Goal: Task Accomplishment & Management: Complete application form

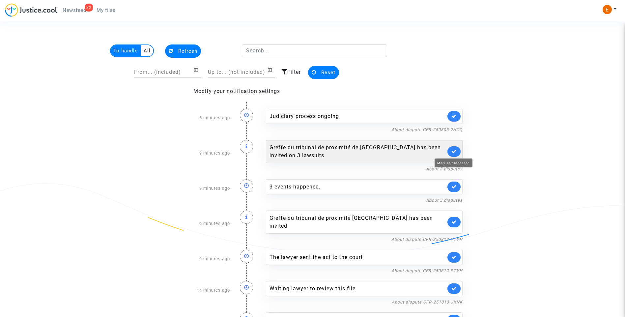
click at [455, 153] on icon at bounding box center [454, 151] width 5 height 5
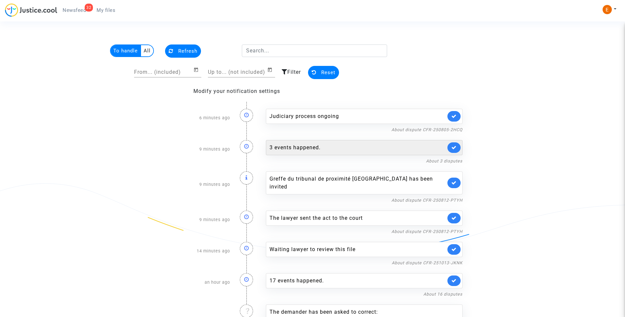
click at [294, 147] on div "3 events happened." at bounding box center [358, 148] width 176 height 8
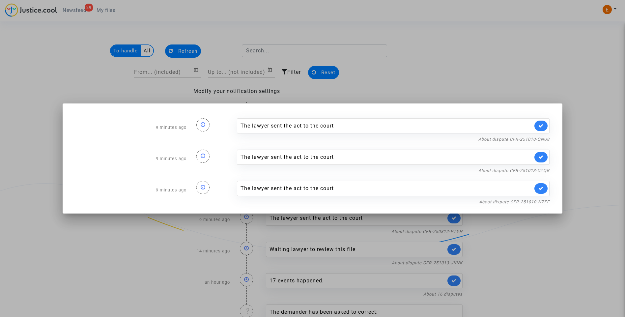
click at [397, 59] on div at bounding box center [312, 158] width 625 height 317
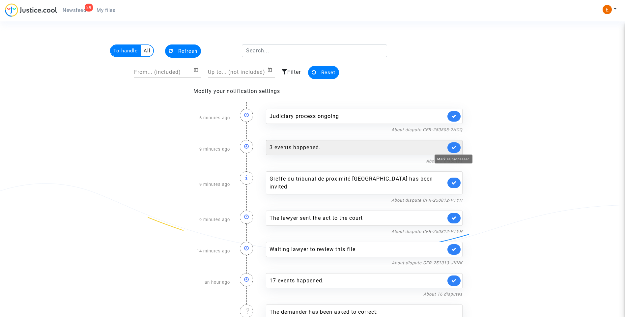
click at [455, 143] on link at bounding box center [454, 147] width 13 height 11
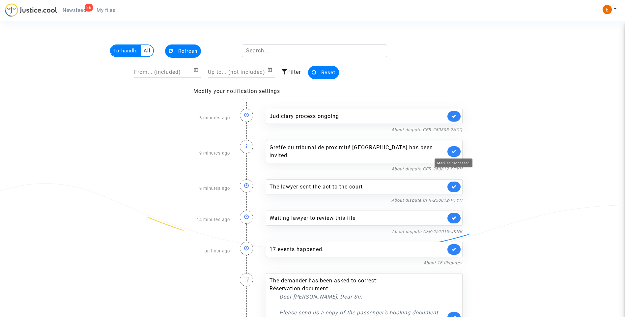
click at [457, 149] on icon at bounding box center [454, 151] width 5 height 5
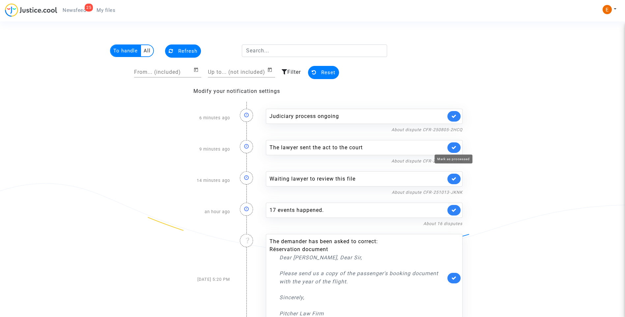
click at [457, 149] on icon at bounding box center [454, 147] width 5 height 5
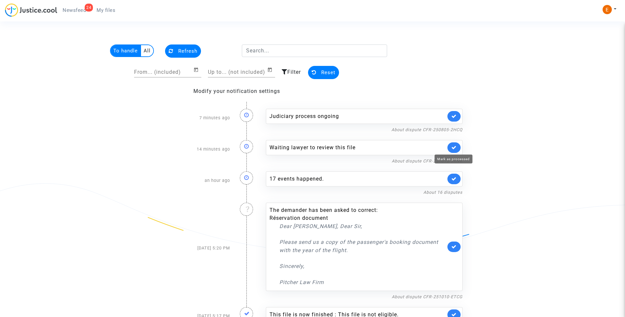
click at [456, 149] on icon at bounding box center [454, 147] width 5 height 5
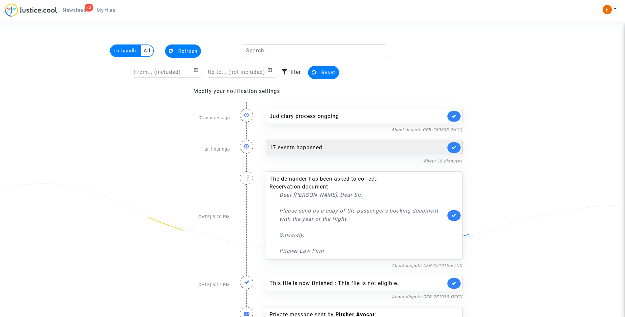
click at [305, 148] on div "17 events happened." at bounding box center [358, 148] width 176 height 8
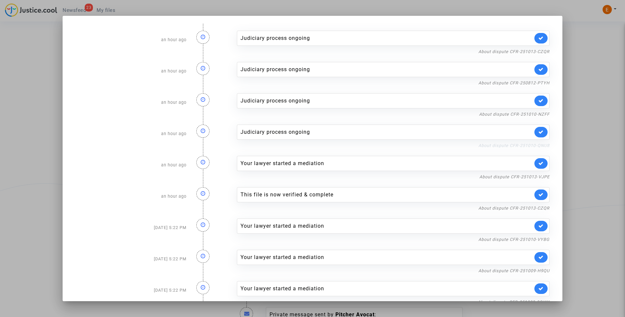
click at [489, 146] on link "About dispute CFR-251010-QNU8" at bounding box center [514, 145] width 71 height 5
click at [540, 134] on icon at bounding box center [541, 132] width 5 height 5
click at [534, 112] on link "About dispute CFR-251010-NZFF" at bounding box center [514, 114] width 71 height 5
click at [540, 104] on link at bounding box center [541, 101] width 13 height 11
click at [524, 84] on link "About dispute CFR-250812-PTYH" at bounding box center [514, 82] width 71 height 5
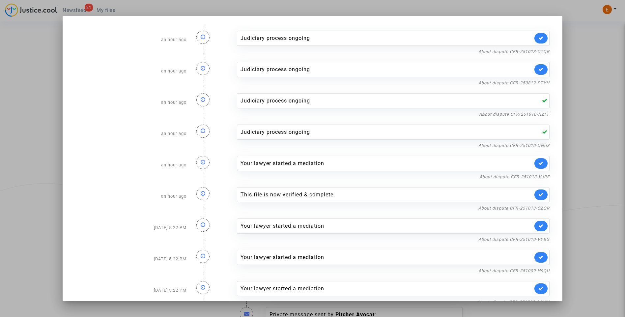
click at [543, 72] on link at bounding box center [541, 69] width 13 height 11
click at [542, 53] on link "About dispute CFR-251013-CZQR" at bounding box center [514, 51] width 71 height 5
click at [542, 39] on link at bounding box center [541, 38] width 13 height 11
click at [582, 42] on div at bounding box center [312, 158] width 625 height 317
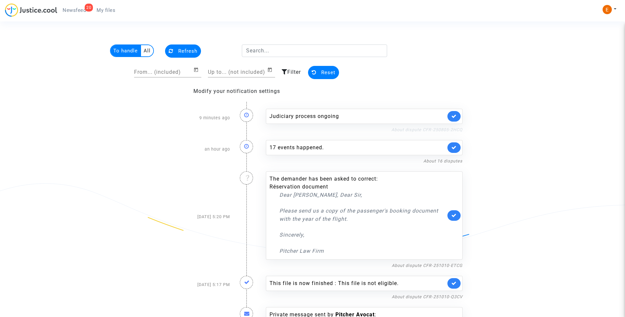
click at [427, 129] on link "About dispute CFR-250805-2HCQ" at bounding box center [427, 129] width 71 height 5
click at [459, 117] on link at bounding box center [454, 116] width 13 height 11
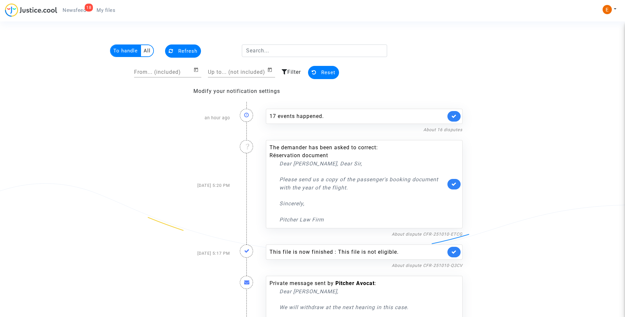
click at [107, 10] on span "My files" at bounding box center [106, 10] width 19 height 6
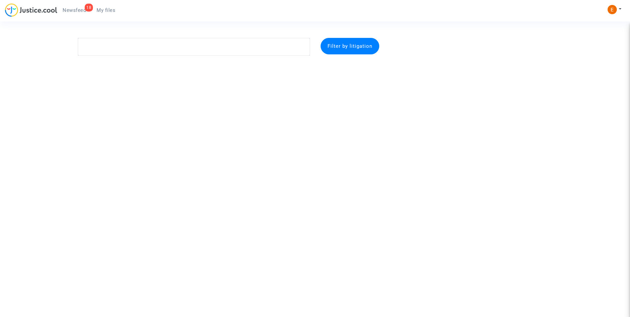
click at [78, 9] on span "Newsfeed" at bounding box center [74, 10] width 23 height 6
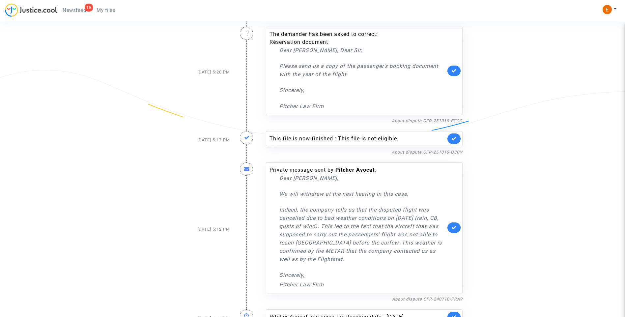
scroll to position [132, 0]
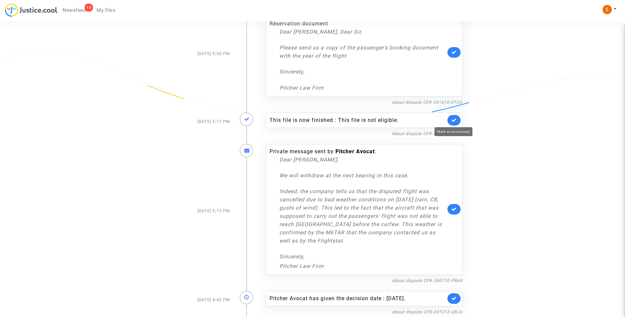
click at [455, 121] on icon at bounding box center [454, 120] width 5 height 5
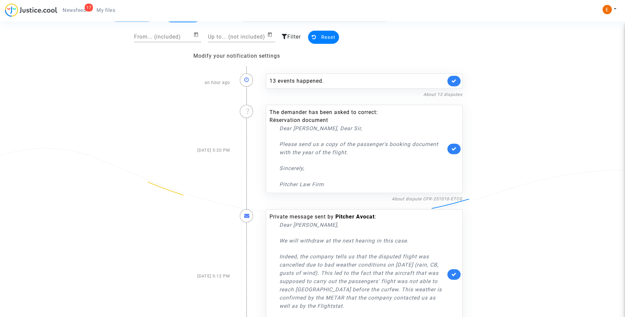
scroll to position [0, 0]
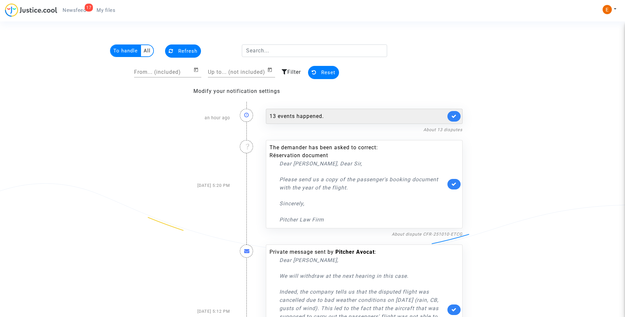
click at [312, 115] on div "13 events happened." at bounding box center [358, 116] width 176 height 8
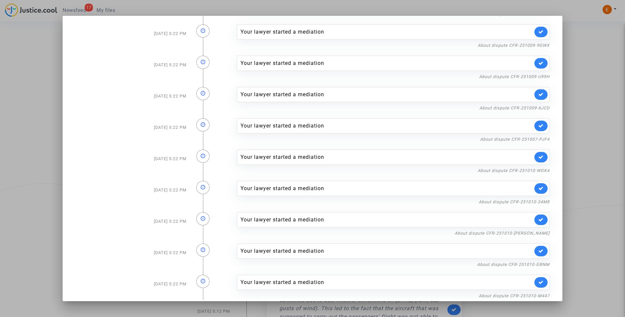
scroll to position [138, 0]
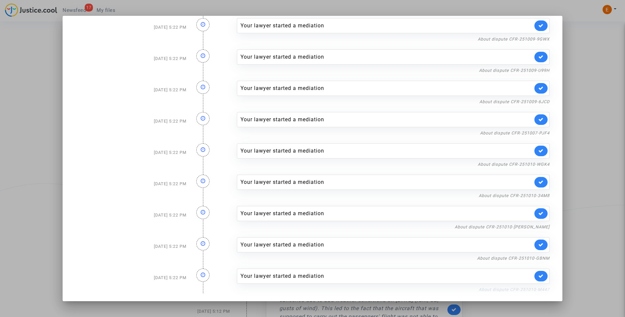
click at [527, 290] on link "About dispute CFR-251010-M447" at bounding box center [514, 289] width 71 height 5
click at [540, 275] on icon at bounding box center [541, 276] width 5 height 5
click at [537, 257] on link "About dispute CFR-251010-GBNM" at bounding box center [513, 258] width 73 height 5
click at [535, 247] on link at bounding box center [541, 245] width 13 height 11
click at [535, 228] on link "About dispute CFR-251010-DAWE" at bounding box center [502, 227] width 95 height 5
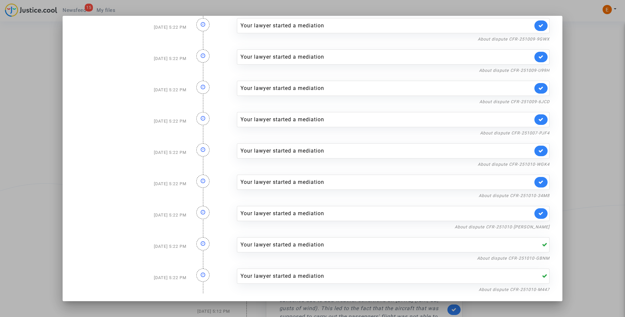
click at [537, 217] on link at bounding box center [541, 213] width 13 height 11
click at [533, 196] on link "About dispute CFR-251010-34M8" at bounding box center [514, 195] width 71 height 5
click at [539, 182] on icon at bounding box center [541, 182] width 5 height 5
click at [537, 165] on link "About dispute CFR-251010-WGK4" at bounding box center [514, 164] width 72 height 5
click at [540, 151] on icon at bounding box center [541, 150] width 5 height 5
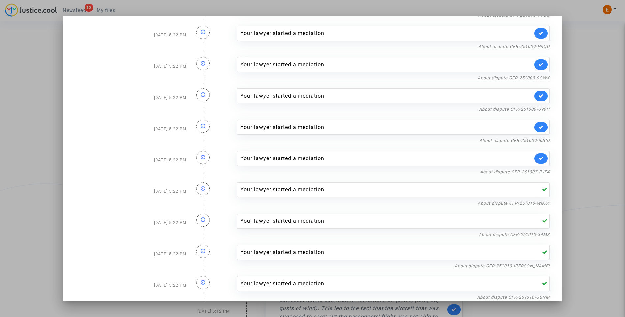
scroll to position [39, 0]
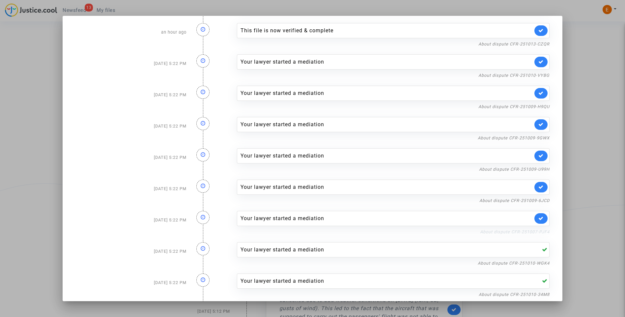
click at [535, 233] on link "About dispute CFR-251007-PJF4" at bounding box center [515, 231] width 70 height 5
click at [539, 220] on icon at bounding box center [541, 218] width 5 height 5
click at [537, 201] on link "About dispute CFR-251009-6JCD" at bounding box center [515, 200] width 70 height 5
click at [540, 186] on icon at bounding box center [541, 187] width 5 height 5
click at [538, 171] on link "About dispute CFR-251009-U99H" at bounding box center [514, 169] width 71 height 5
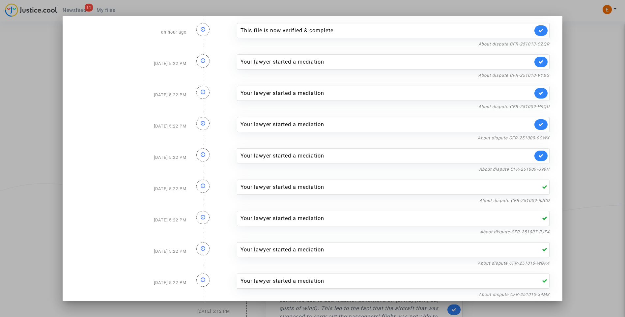
click at [540, 156] on icon at bounding box center [541, 155] width 5 height 5
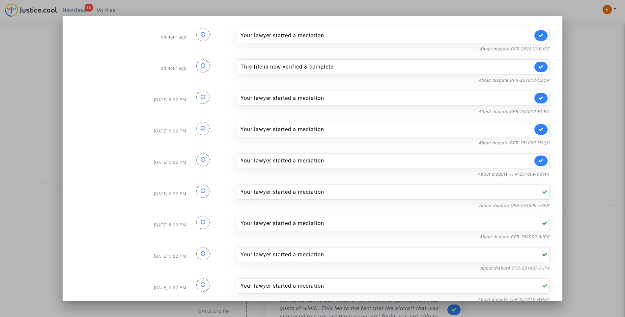
scroll to position [0, 0]
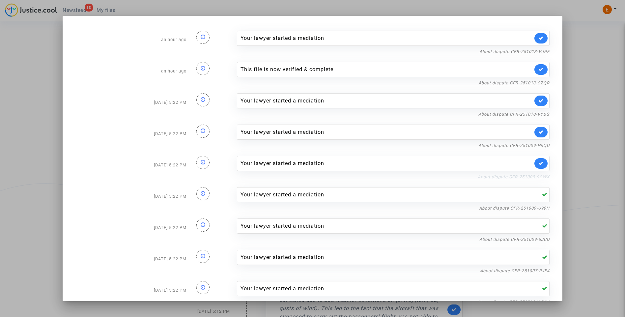
click at [533, 178] on link "About dispute CFR-251009-9GWX" at bounding box center [514, 176] width 72 height 5
click at [542, 163] on link at bounding box center [541, 163] width 13 height 11
click at [540, 146] on link "About dispute CFR-251009-H9QU" at bounding box center [514, 145] width 71 height 5
click at [539, 133] on icon at bounding box center [541, 132] width 5 height 5
click at [537, 115] on link "About dispute CFR-251010-VYBG" at bounding box center [514, 114] width 71 height 5
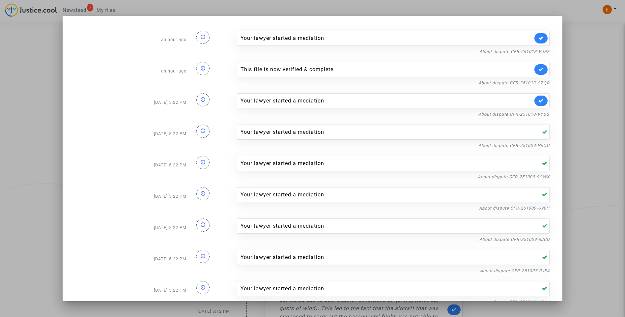
click at [542, 102] on link at bounding box center [541, 101] width 13 height 11
click at [540, 71] on icon at bounding box center [541, 69] width 5 height 5
click at [538, 52] on link "About dispute CFR-251013-VJPE" at bounding box center [515, 51] width 70 height 5
click at [540, 37] on icon at bounding box center [541, 38] width 5 height 5
click at [586, 43] on div at bounding box center [312, 158] width 625 height 317
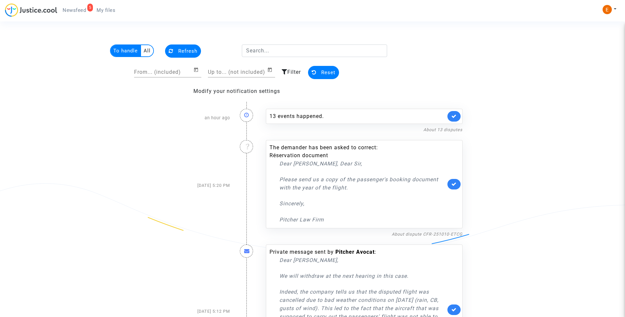
click at [106, 12] on span "My files" at bounding box center [106, 10] width 19 height 6
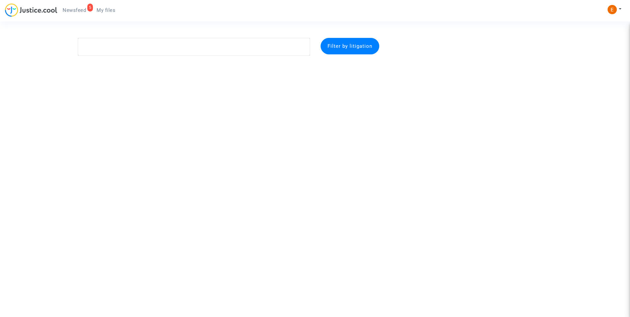
click at [72, 11] on span "Newsfeed" at bounding box center [74, 10] width 23 height 6
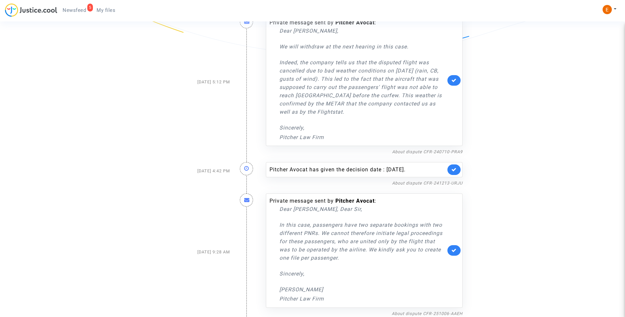
scroll to position [198, 0]
click at [433, 182] on link "About dispute CFR-241213-URJU" at bounding box center [427, 182] width 71 height 5
click at [457, 169] on link at bounding box center [454, 169] width 13 height 11
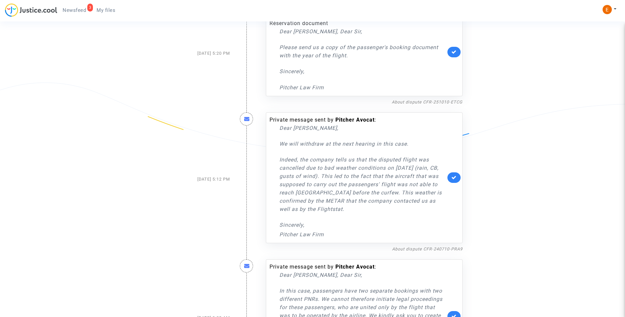
scroll to position [101, 0]
click at [424, 248] on link "About dispute CFR-240710-PRA9" at bounding box center [427, 248] width 71 height 5
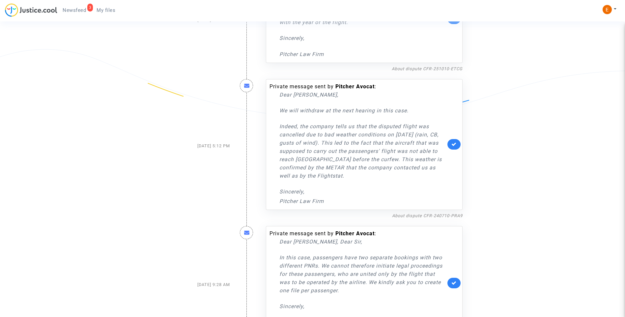
click at [458, 147] on link at bounding box center [454, 144] width 13 height 11
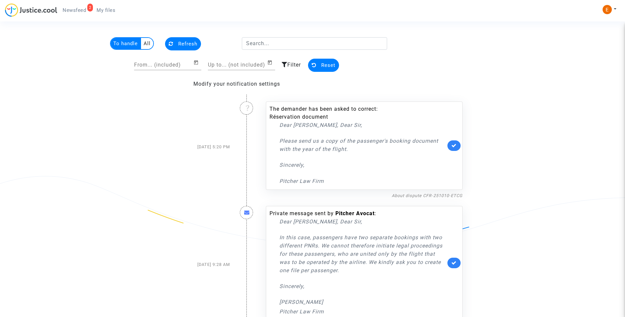
scroll to position [0, 0]
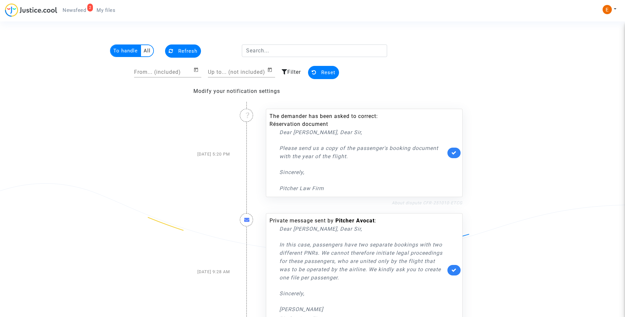
click at [433, 202] on link "About dispute CFR-251010-ETCG" at bounding box center [427, 202] width 71 height 5
click at [459, 151] on link at bounding box center [454, 153] width 13 height 11
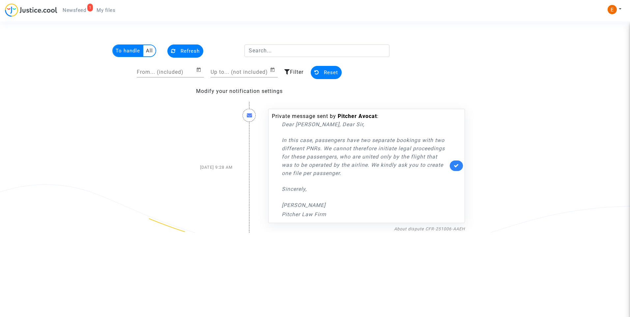
click at [110, 13] on link "My files" at bounding box center [105, 10] width 29 height 10
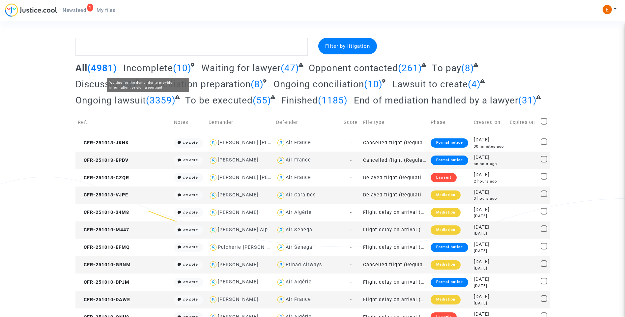
click at [156, 68] on span "Incomplete" at bounding box center [148, 68] width 50 height 11
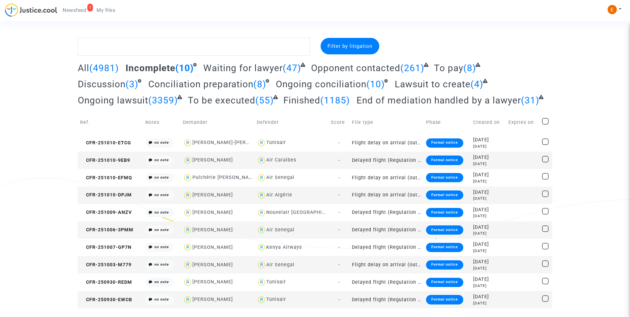
click at [446, 301] on div "Formal notice" at bounding box center [444, 299] width 37 height 9
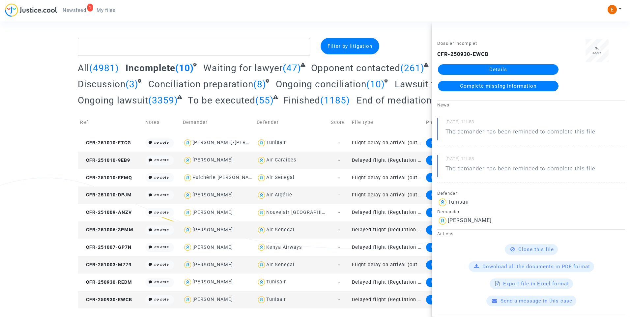
click at [535, 66] on link "Details" at bounding box center [498, 69] width 121 height 11
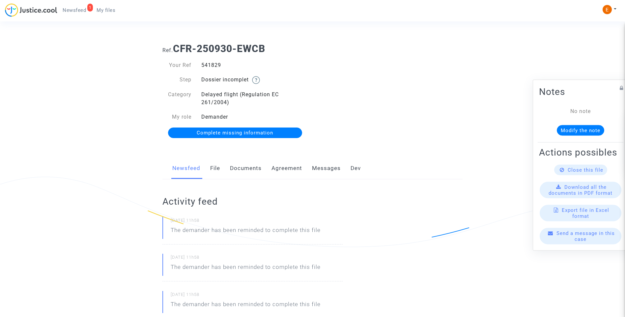
click at [207, 66] on div "541829" at bounding box center [255, 65] width 116 height 8
click at [204, 66] on div "541829" at bounding box center [255, 65] width 116 height 8
copy div "541829"
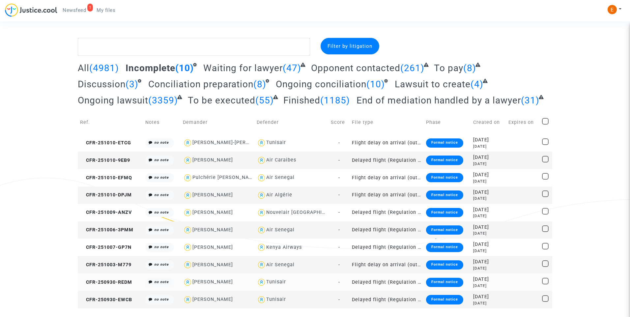
click at [450, 285] on div "Formal notice" at bounding box center [444, 282] width 37 height 9
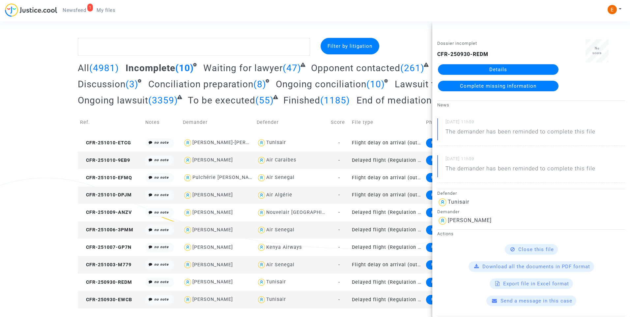
click at [484, 67] on link "Details" at bounding box center [498, 69] width 121 height 11
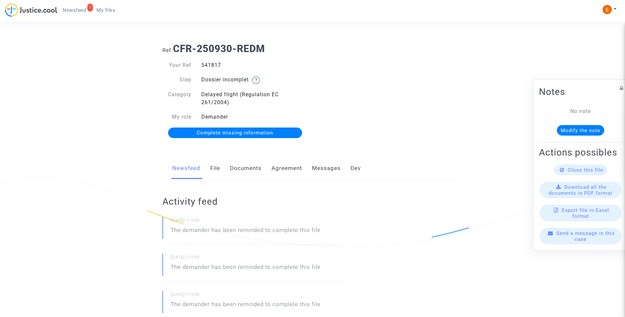
click at [209, 63] on div "541817" at bounding box center [255, 65] width 116 height 8
copy div "541817"
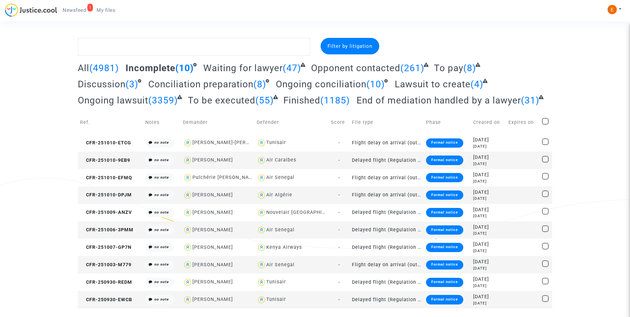
click at [430, 265] on div "Formal notice" at bounding box center [444, 264] width 37 height 9
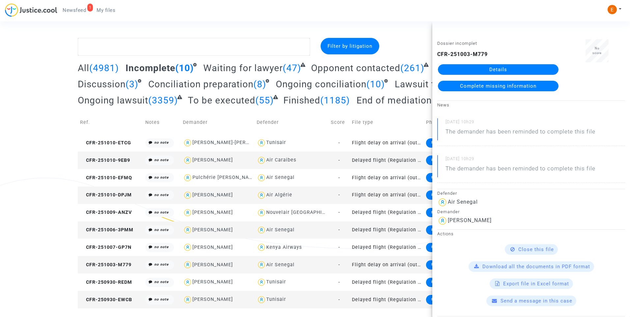
click at [477, 73] on link "Details" at bounding box center [498, 69] width 121 height 11
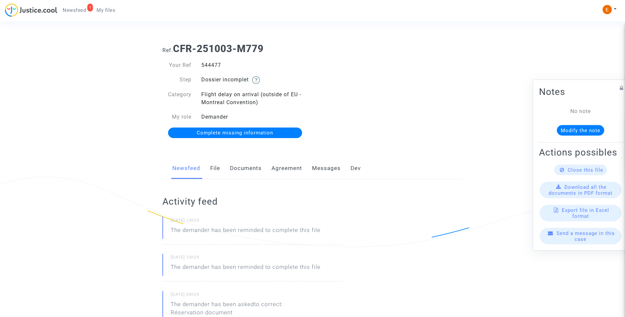
click at [214, 63] on div "544477" at bounding box center [255, 65] width 116 height 8
copy div "544477"
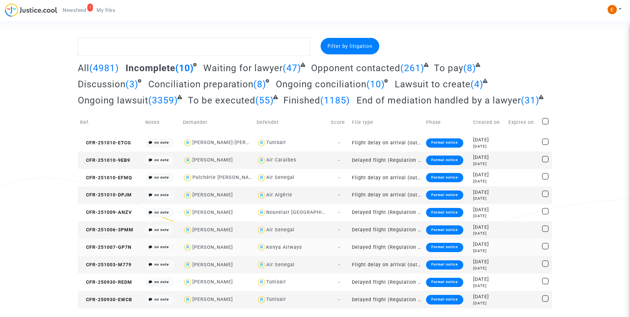
click at [440, 247] on div "Formal notice" at bounding box center [444, 247] width 37 height 9
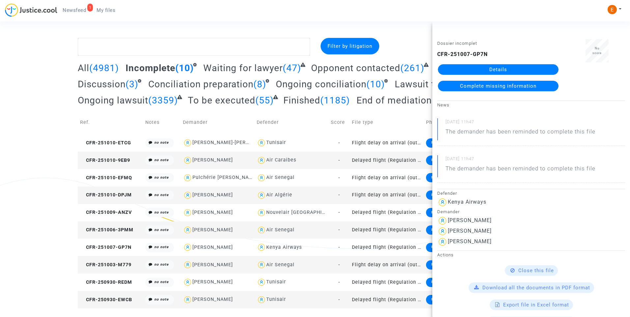
click at [489, 74] on link "Details" at bounding box center [498, 69] width 121 height 11
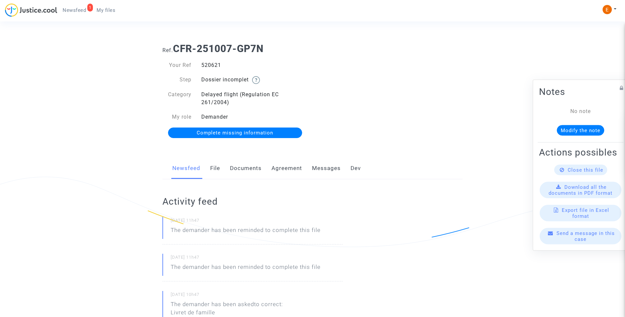
click at [216, 62] on div "520621" at bounding box center [255, 65] width 116 height 8
copy div "520621"
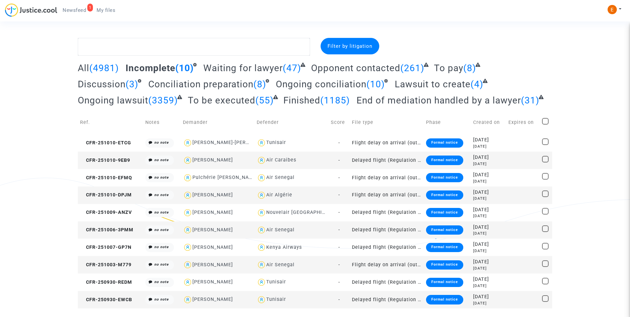
click at [428, 232] on div "Formal notice" at bounding box center [444, 230] width 37 height 9
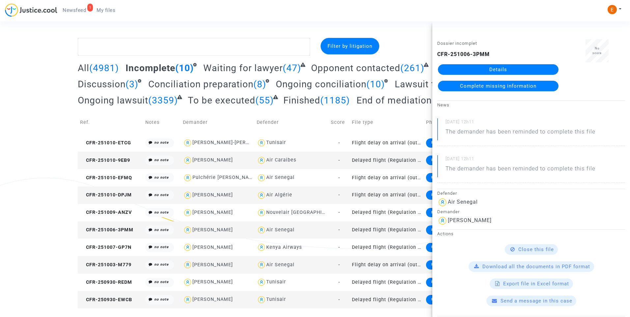
click at [488, 74] on link "Details" at bounding box center [498, 69] width 121 height 11
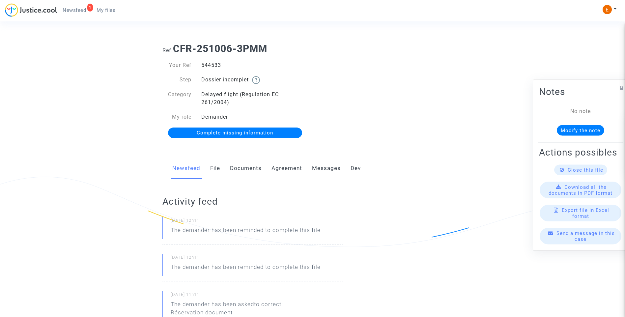
click at [209, 63] on div "544533" at bounding box center [255, 65] width 116 height 8
click at [208, 63] on div "544533" at bounding box center [255, 65] width 116 height 8
copy div "544533"
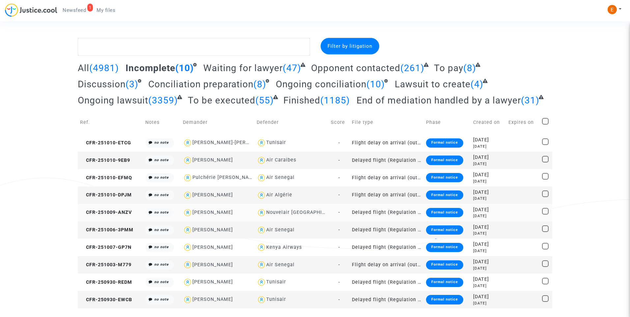
click at [438, 214] on div "Formal notice" at bounding box center [444, 212] width 37 height 9
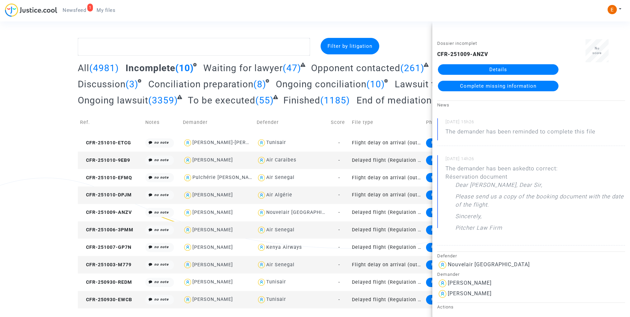
click at [498, 72] on link "Details" at bounding box center [498, 69] width 121 height 11
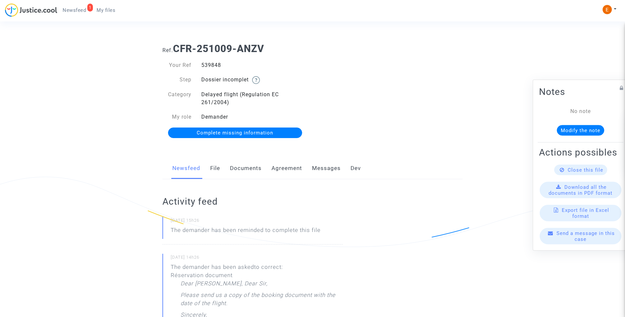
click at [211, 65] on div "539848" at bounding box center [255, 65] width 116 height 8
copy div "539848"
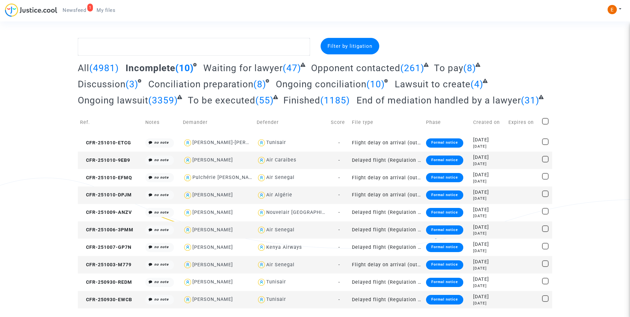
click at [446, 198] on div "Formal notice" at bounding box center [444, 195] width 37 height 9
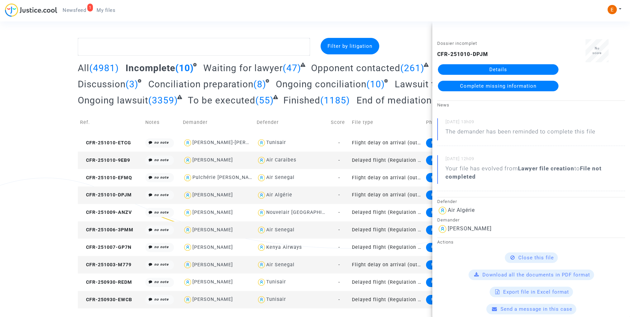
click at [485, 71] on link "Details" at bounding box center [498, 69] width 121 height 11
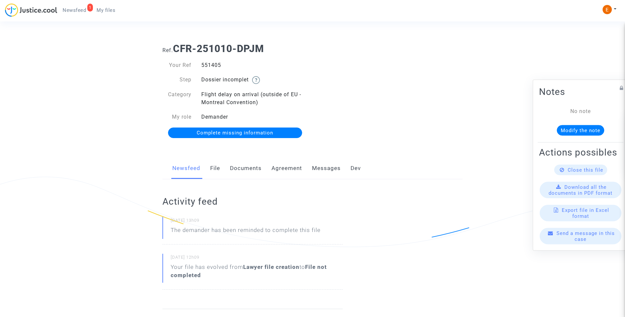
click at [216, 66] on div "551405" at bounding box center [255, 65] width 116 height 8
copy div "551405"
drag, startPoint x: 252, startPoint y: 168, endPoint x: 256, endPoint y: 168, distance: 4.0
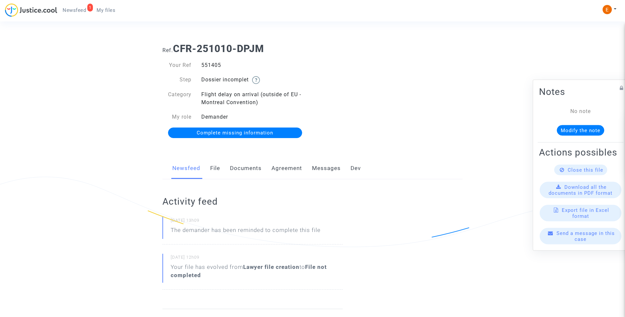
click at [252, 168] on link "Documents" at bounding box center [246, 169] width 32 height 22
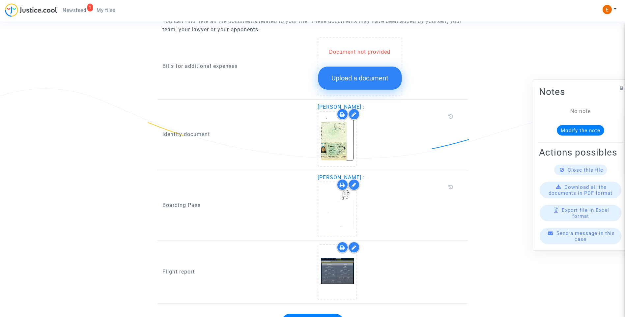
scroll to position [374, 0]
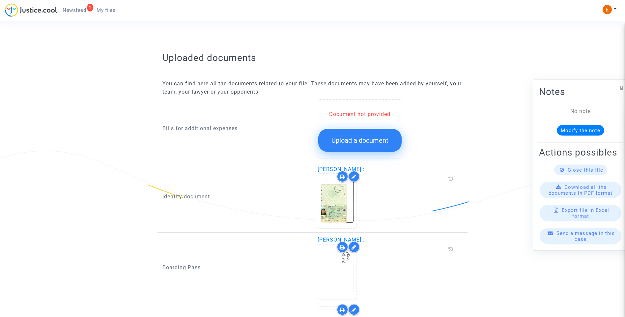
click at [361, 142] on span "Upload a document" at bounding box center [360, 141] width 57 height 8
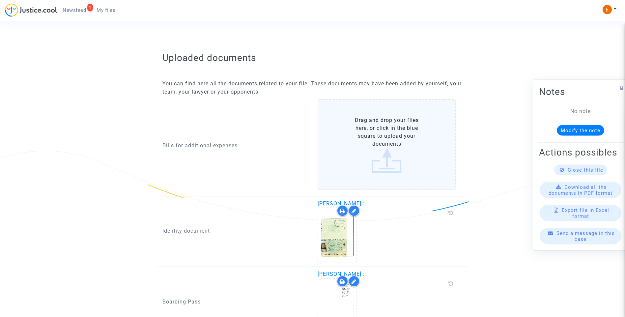
click at [390, 138] on label "Drag and drop your files here, or click in the blue square to upload your docum…" at bounding box center [387, 144] width 139 height 91
drag, startPoint x: 390, startPoint y: 138, endPoint x: 381, endPoint y: 167, distance: 29.7
click at [381, 167] on label "Drag and drop your files here, or click in the blue square to upload your docum…" at bounding box center [387, 144] width 139 height 91
click at [0, 0] on input "Drag and drop your files here, or click in the blue square to upload your docum…" at bounding box center [0, 0] width 0 height 0
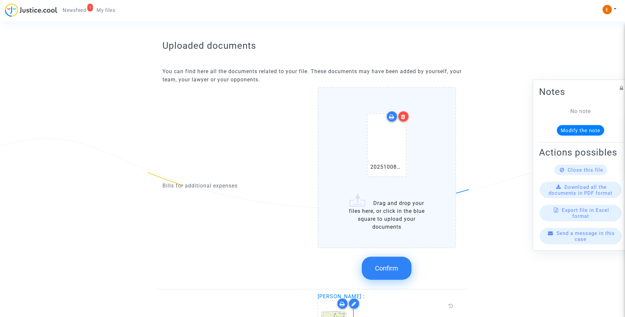
scroll to position [407, 0]
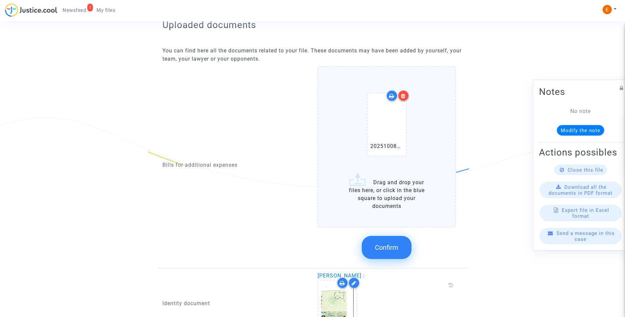
click at [384, 250] on span "Confirm" at bounding box center [386, 248] width 23 height 8
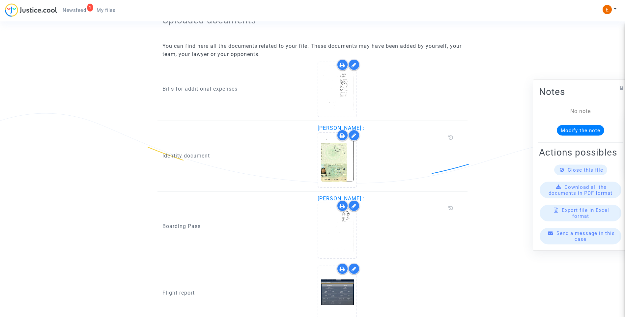
scroll to position [469, 0]
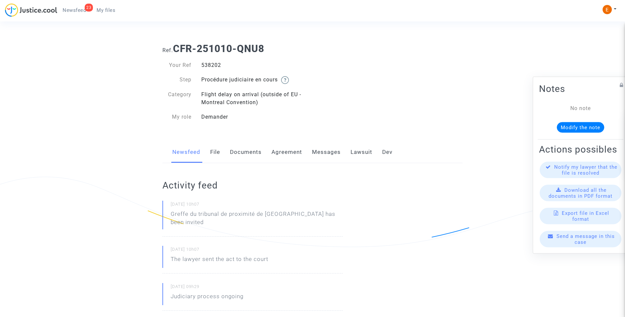
drag, startPoint x: 0, startPoint y: 0, endPoint x: 212, endPoint y: 66, distance: 222.1
click at [212, 66] on div "538202" at bounding box center [255, 65] width 116 height 8
copy div "538202"
click at [215, 66] on div "549054" at bounding box center [255, 65] width 116 height 8
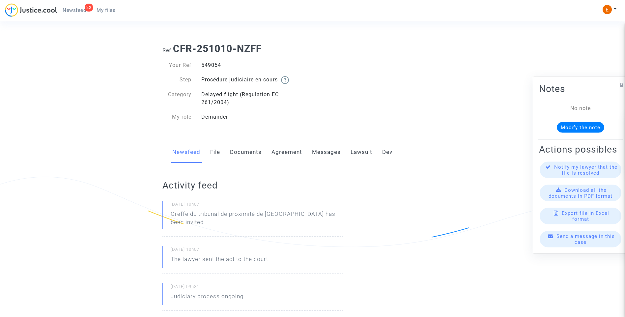
click at [215, 66] on div "549054" at bounding box center [255, 65] width 116 height 8
copy div "549054"
click at [208, 66] on div "514252" at bounding box center [255, 65] width 116 height 8
copy div "514252"
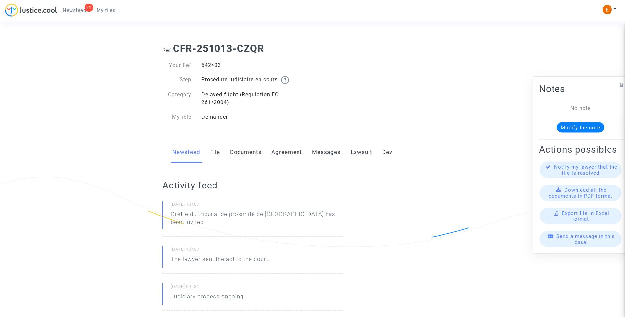
click at [207, 65] on div "542403" at bounding box center [255, 65] width 116 height 8
copy div "542403"
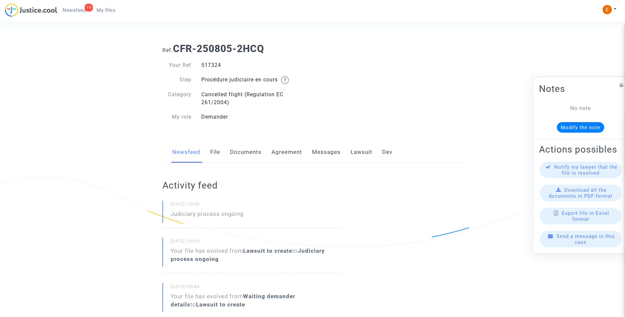
drag, startPoint x: 0, startPoint y: 0, endPoint x: 215, endPoint y: 64, distance: 224.5
click at [215, 64] on div "517324" at bounding box center [255, 65] width 116 height 8
copy div "517324"
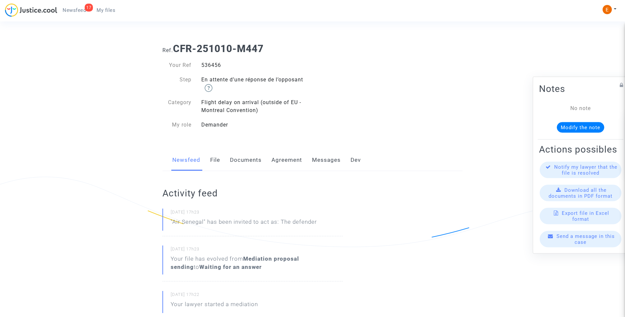
click at [211, 65] on div "536456" at bounding box center [255, 65] width 116 height 8
copy div "536456"
click at [216, 66] on div "551753" at bounding box center [255, 65] width 116 height 8
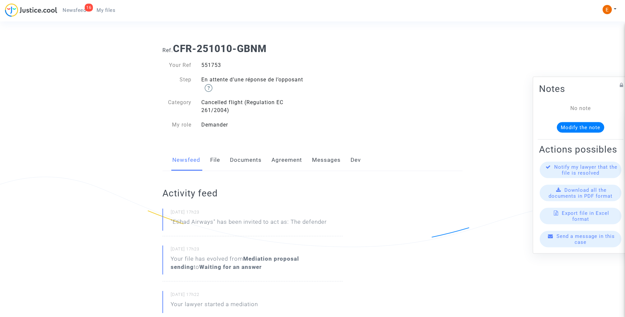
copy div "551753"
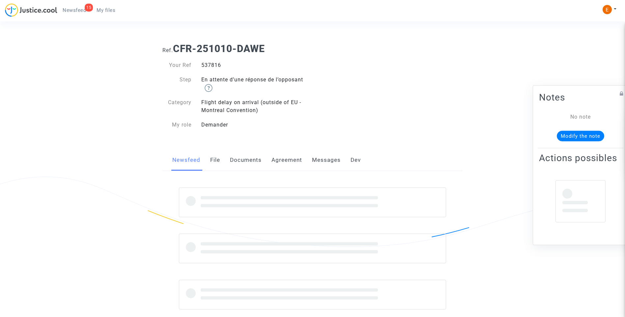
drag, startPoint x: 0, startPoint y: 0, endPoint x: 216, endPoint y: 69, distance: 226.3
click at [216, 69] on div "537816" at bounding box center [255, 65] width 116 height 8
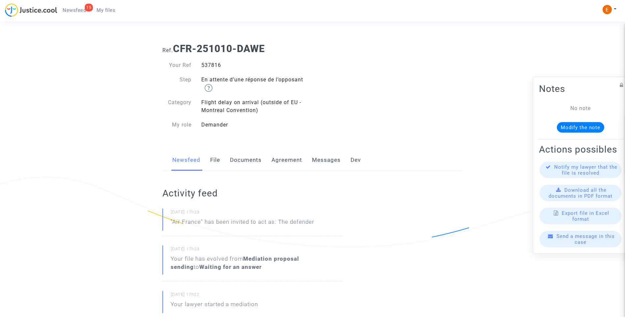
click at [213, 65] on div "537816" at bounding box center [255, 65] width 116 height 8
drag, startPoint x: 213, startPoint y: 65, endPoint x: 217, endPoint y: 66, distance: 3.8
copy div "537816"
drag, startPoint x: 0, startPoint y: 0, endPoint x: 215, endPoint y: 64, distance: 224.7
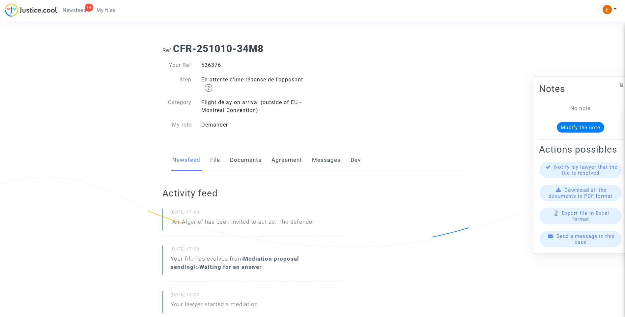
click at [215, 64] on div "536376" at bounding box center [255, 65] width 116 height 8
copy div "536376"
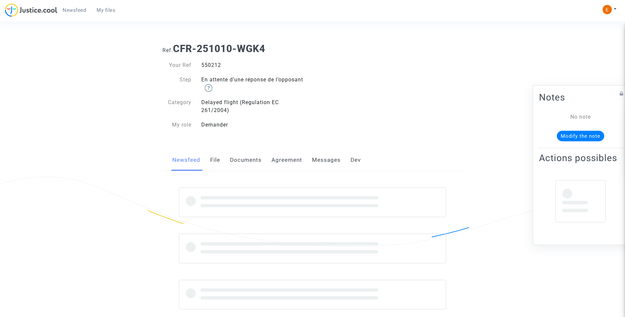
click at [213, 65] on div "550212" at bounding box center [255, 65] width 116 height 8
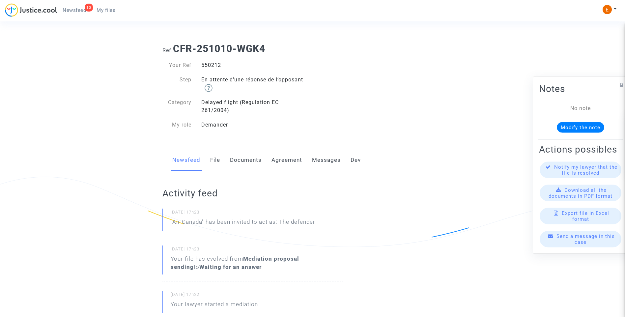
copy div "550212"
click at [213, 67] on div "542810" at bounding box center [255, 65] width 116 height 8
copy div "542810"
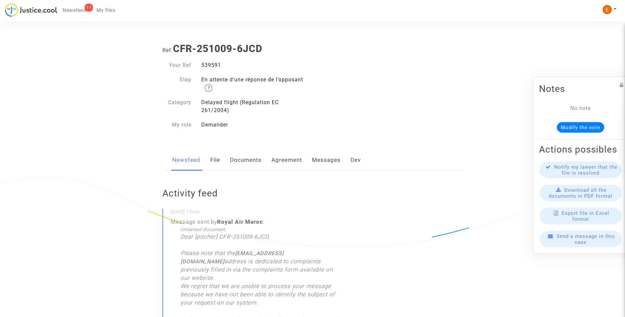
drag, startPoint x: 0, startPoint y: 0, endPoint x: 212, endPoint y: 67, distance: 222.1
click at [212, 67] on div "539591" at bounding box center [255, 65] width 116 height 8
copy div "539591"
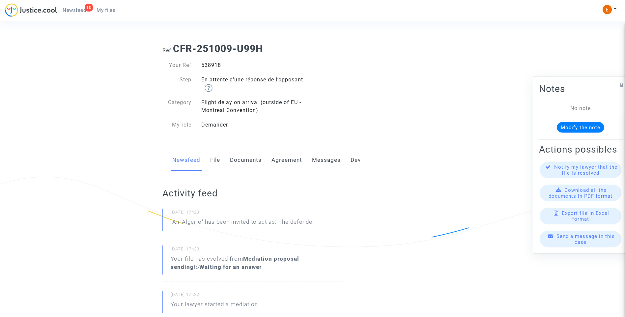
drag, startPoint x: 0, startPoint y: 0, endPoint x: 211, endPoint y: 68, distance: 221.3
click at [211, 68] on div "538918" at bounding box center [255, 65] width 116 height 8
copy div "538918"
click at [215, 66] on div "539109" at bounding box center [255, 65] width 116 height 8
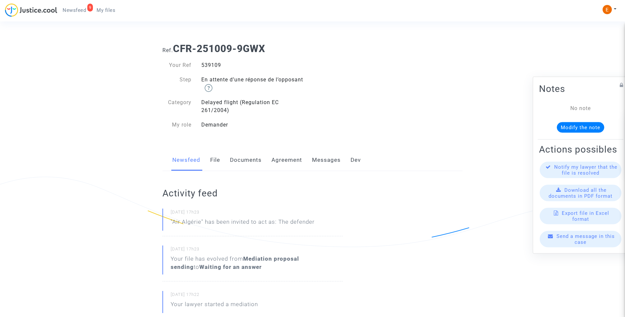
click at [215, 66] on div "539109" at bounding box center [255, 65] width 116 height 8
copy div "539109"
drag, startPoint x: 0, startPoint y: 0, endPoint x: 214, endPoint y: 64, distance: 223.0
click at [214, 64] on div "538919" at bounding box center [255, 65] width 116 height 8
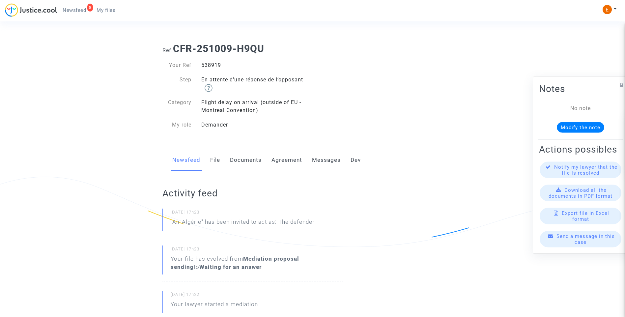
copy div "538919"
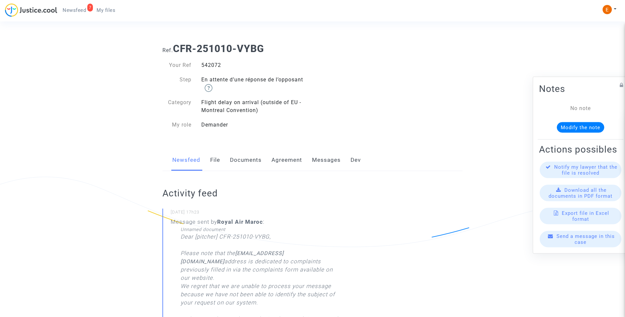
drag, startPoint x: 0, startPoint y: 0, endPoint x: 210, endPoint y: 66, distance: 220.1
click at [210, 66] on div "542072" at bounding box center [255, 65] width 116 height 8
copy div "542072"
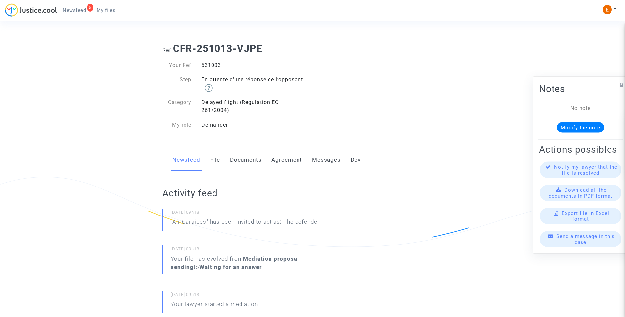
click at [208, 70] on div "Your Ref 531003 Step En attente d’une réponse de l’opposant Category Delayed fl…" at bounding box center [235, 95] width 145 height 68
click at [208, 65] on div "531003" at bounding box center [255, 65] width 116 height 8
copy div "531003"
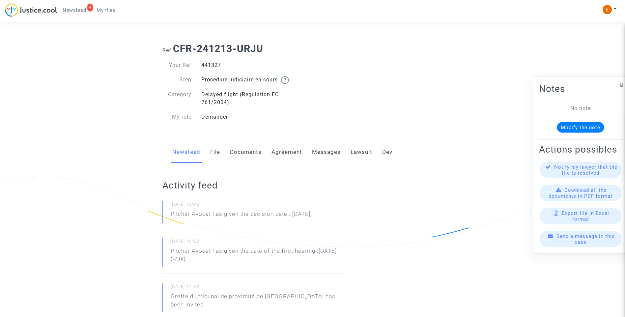
click at [212, 66] on div "441327" at bounding box center [255, 65] width 116 height 8
drag, startPoint x: 0, startPoint y: 0, endPoint x: 212, endPoint y: 66, distance: 221.9
click at [212, 66] on div "441327" at bounding box center [255, 65] width 116 height 8
copy div "441327"
drag, startPoint x: 350, startPoint y: 214, endPoint x: 167, endPoint y: 217, distance: 182.0
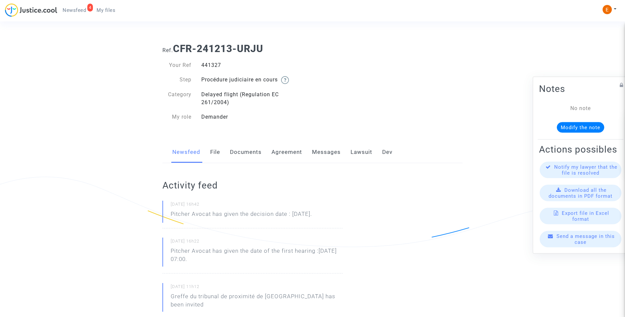
drag, startPoint x: 167, startPoint y: 217, endPoint x: 179, endPoint y: 215, distance: 11.4
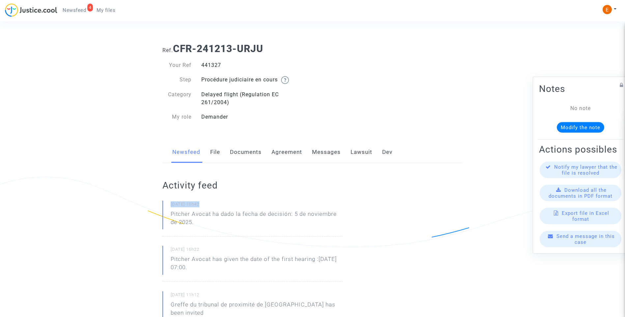
click at [219, 212] on p "Pitcher Avocat ha dado la fecha de decisión: 5 de noviembre de 2025." at bounding box center [257, 220] width 172 height 20
drag, startPoint x: 214, startPoint y: 213, endPoint x: 224, endPoint y: 223, distance: 13.8
click at [224, 223] on p "Pitcher Avocat ha dado la fecha de decisión: 5 de noviembre de 2025." at bounding box center [257, 220] width 172 height 20
drag, startPoint x: 224, startPoint y: 223, endPoint x: 220, endPoint y: 213, distance: 10.5
copy p "ha dado la fecha de decisión: 5 de noviembre de 2025."
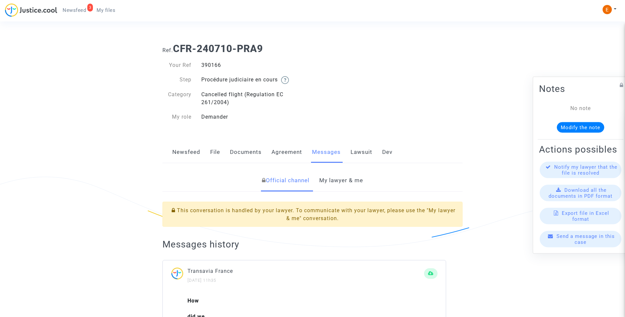
click at [213, 66] on div "390166" at bounding box center [255, 65] width 116 height 8
copy div "390166"
drag, startPoint x: 356, startPoint y: 173, endPoint x: 363, endPoint y: 176, distance: 7.1
click at [356, 173] on link "My lawyer & me" at bounding box center [341, 181] width 44 height 22
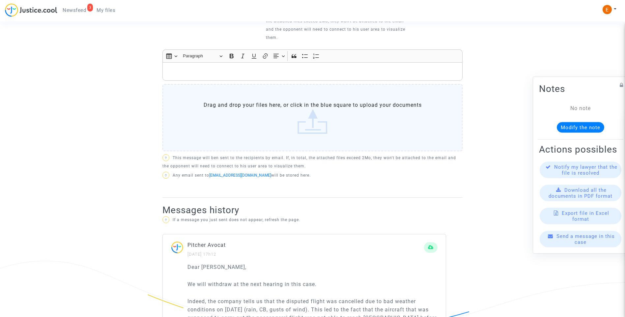
scroll to position [343, 0]
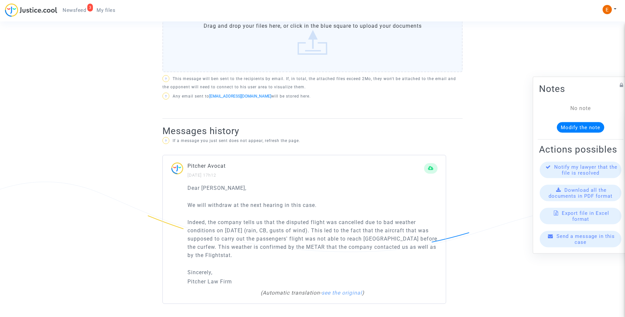
drag, startPoint x: 249, startPoint y: 261, endPoint x: 169, endPoint y: 226, distance: 87.7
click at [169, 226] on div "Dear Sir, We will withdraw at the next hearing in this case. Indeed, the compan…" at bounding box center [304, 244] width 283 height 120
drag, startPoint x: 169, startPoint y: 226, endPoint x: 221, endPoint y: 239, distance: 53.7
click at [342, 188] on p "Dear Sir," at bounding box center [313, 188] width 250 height 8
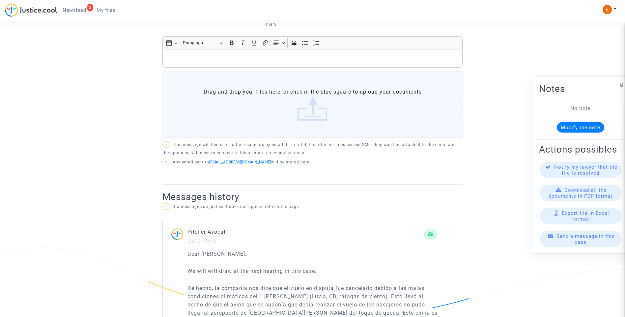
click at [208, 58] on p "Rich Text Editor, main" at bounding box center [312, 58] width 293 height 8
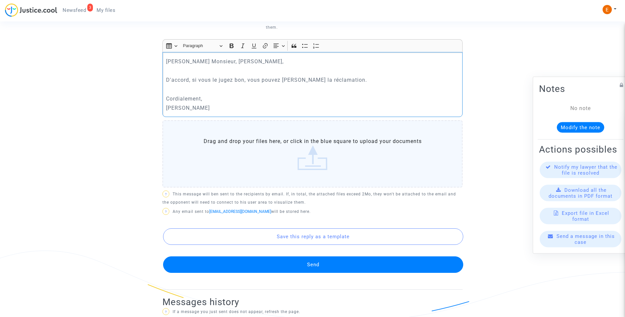
scroll to position [299, 0]
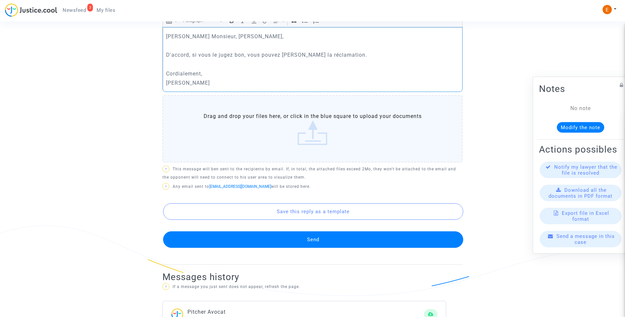
click at [308, 237] on button "Send" at bounding box center [313, 239] width 300 height 16
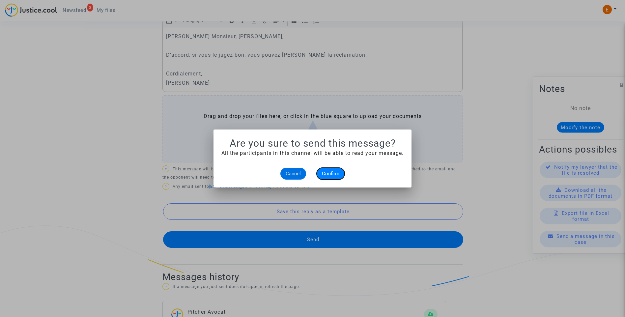
click at [338, 170] on button "Confirm" at bounding box center [331, 174] width 28 height 12
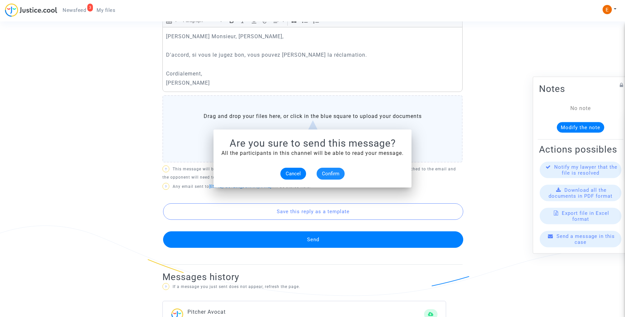
scroll to position [299, 0]
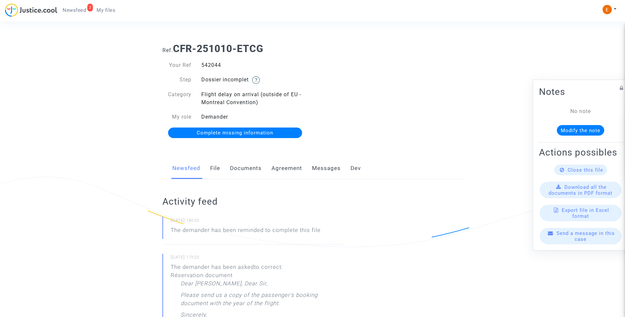
click at [207, 66] on div "542044" at bounding box center [255, 65] width 116 height 8
drag, startPoint x: 0, startPoint y: 0, endPoint x: 207, endPoint y: 66, distance: 217.3
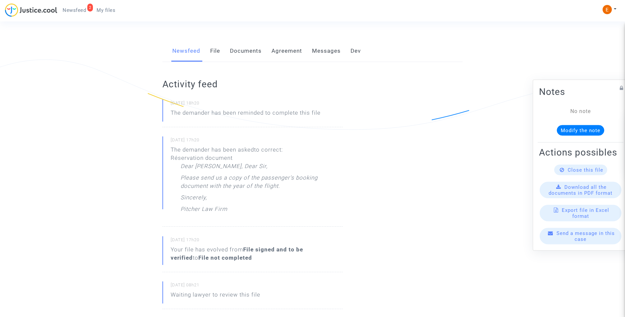
scroll to position [132, 0]
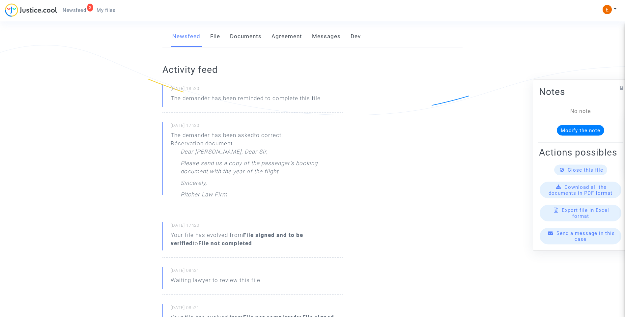
click at [215, 36] on link "File" at bounding box center [215, 37] width 10 height 22
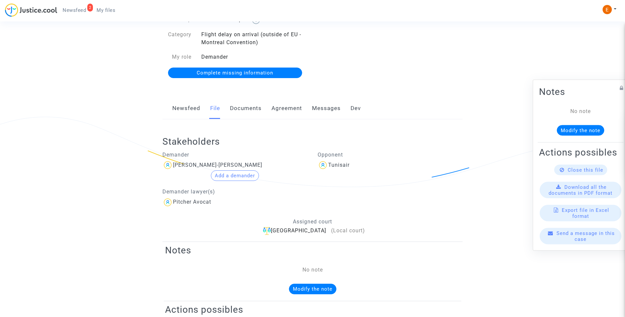
scroll to position [33, 0]
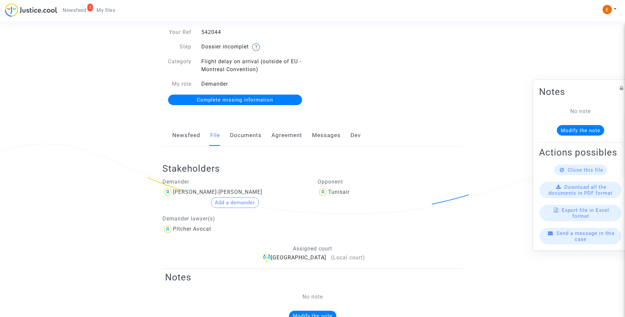
click at [248, 138] on link "Documents" at bounding box center [246, 136] width 32 height 22
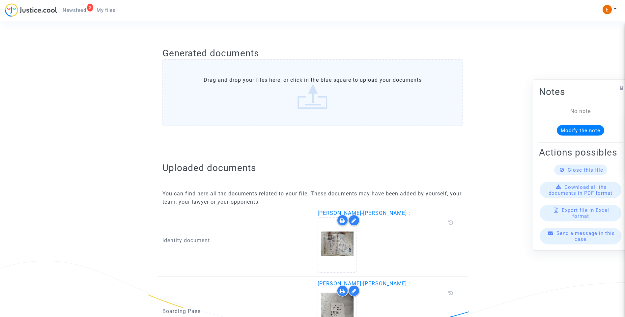
scroll to position [473, 0]
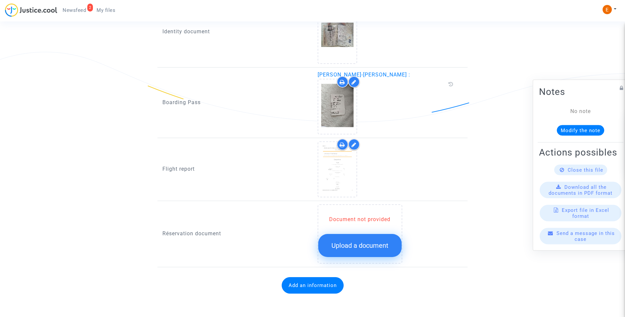
click at [308, 286] on button "Add an information" at bounding box center [313, 285] width 62 height 16
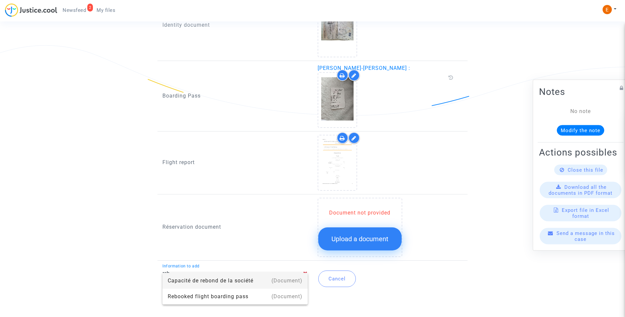
scroll to position [485, 0]
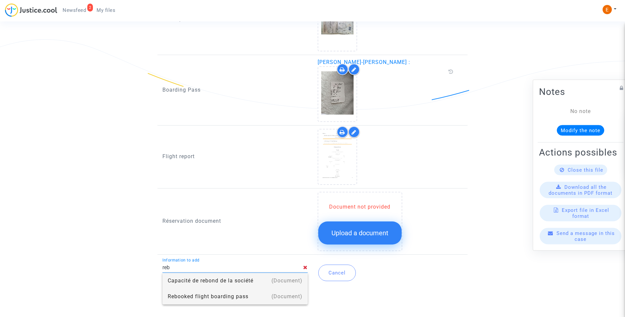
click at [238, 297] on div "Rebooked flight boarding pass" at bounding box center [235, 297] width 135 height 16
type input "Rebooked flight boarding pass"
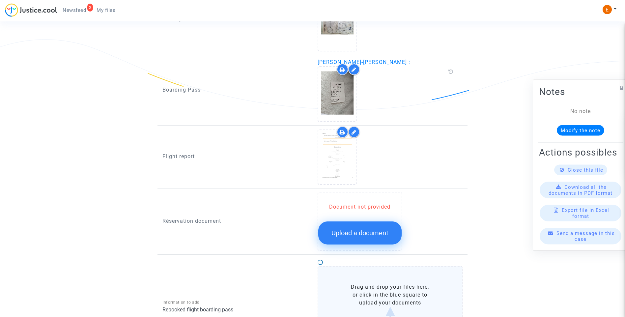
click at [391, 282] on label "Drag and drop your files here, or click in the blue square to upload your docum…" at bounding box center [390, 307] width 145 height 83
click at [0, 0] on input "Drag and drop your files here, or click in the blue square to upload your docum…" at bounding box center [0, 0] width 0 height 0
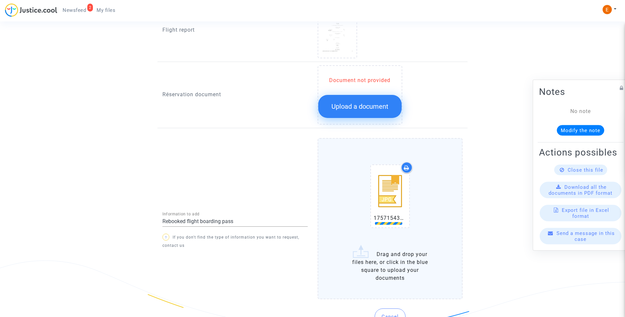
scroll to position [647, 0]
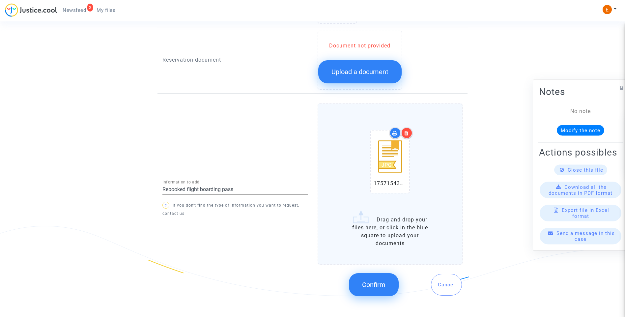
click at [388, 283] on button "Confirm" at bounding box center [374, 284] width 50 height 23
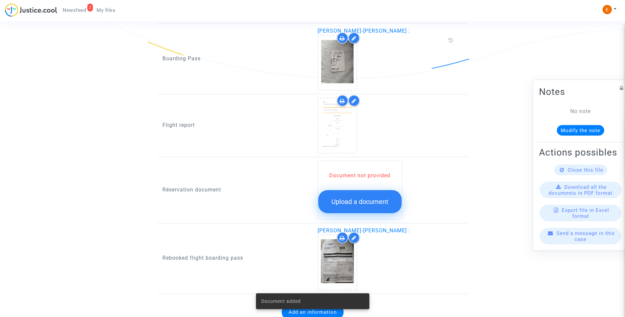
scroll to position [543, 0]
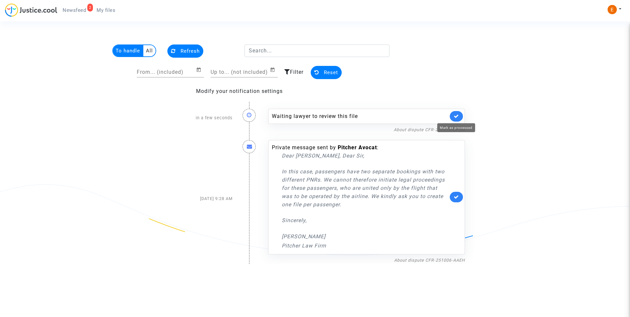
click at [459, 114] on icon at bounding box center [456, 116] width 5 height 5
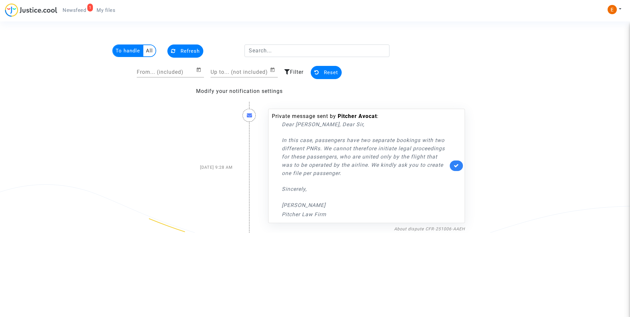
click at [109, 11] on span "My files" at bounding box center [106, 10] width 19 height 6
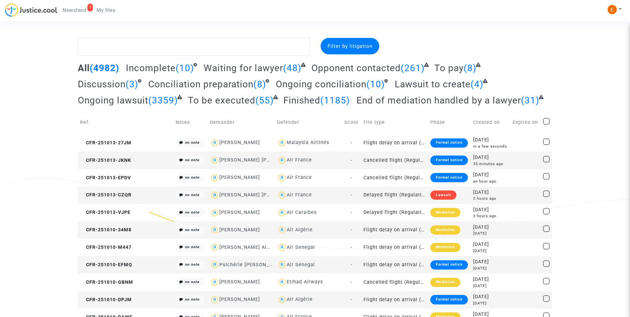
click at [163, 68] on span "Incomplete" at bounding box center [151, 68] width 50 height 11
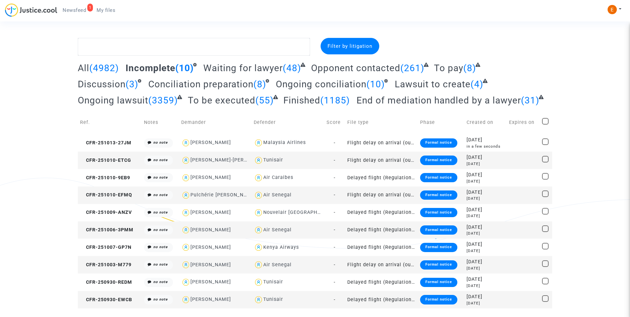
click at [436, 196] on div "Formal notice" at bounding box center [438, 195] width 37 height 9
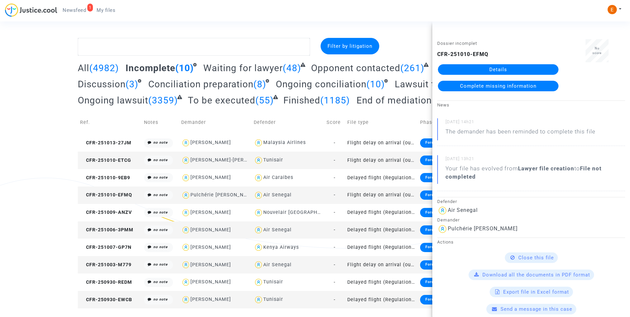
click at [472, 70] on link "Details" at bounding box center [498, 69] width 121 height 11
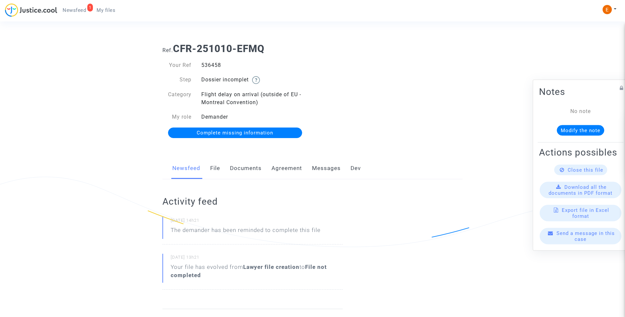
click at [215, 63] on div "536458" at bounding box center [255, 65] width 116 height 8
copy div "536458"
drag, startPoint x: 253, startPoint y: 171, endPoint x: 263, endPoint y: 178, distance: 12.8
click at [253, 171] on link "Documents" at bounding box center [246, 169] width 32 height 22
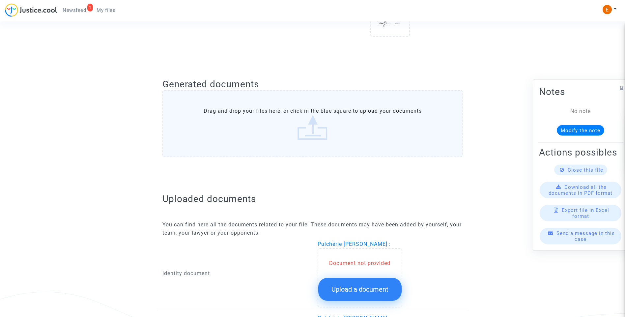
scroll to position [351, 0]
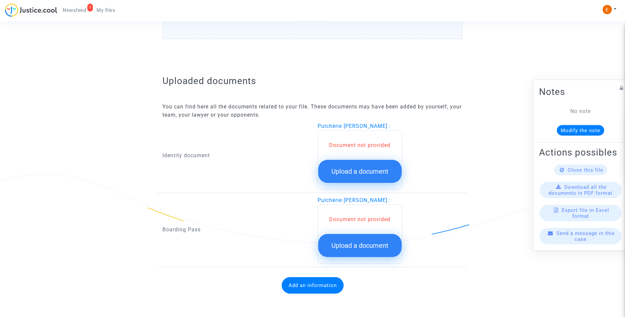
click at [382, 172] on span "Upload a document" at bounding box center [360, 171] width 57 height 8
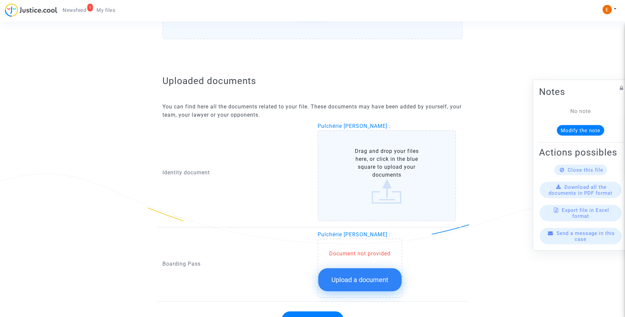
click at [374, 282] on span "Upload a document" at bounding box center [360, 280] width 57 height 8
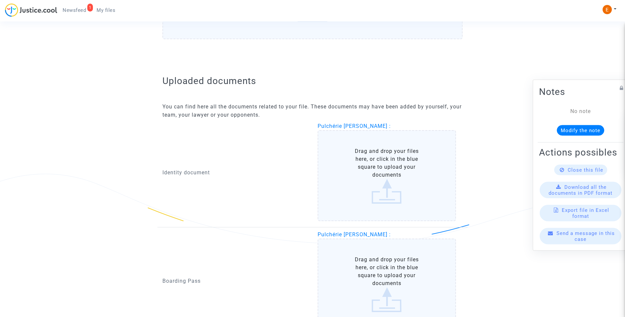
click at [400, 183] on label "Drag and drop your files here, or click in the blue square to upload your docum…" at bounding box center [387, 175] width 139 height 91
click at [0, 0] on input "Drag and drop your files here, or click in the blue square to upload your docum…" at bounding box center [0, 0] width 0 height 0
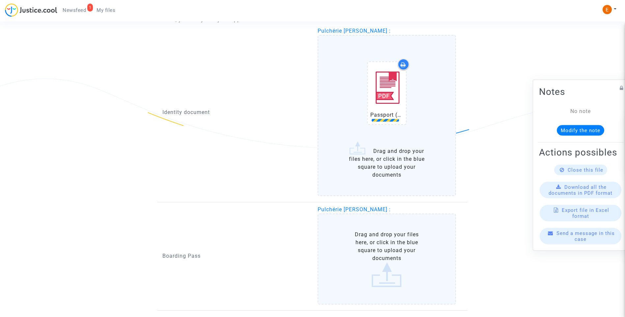
scroll to position [450, 0]
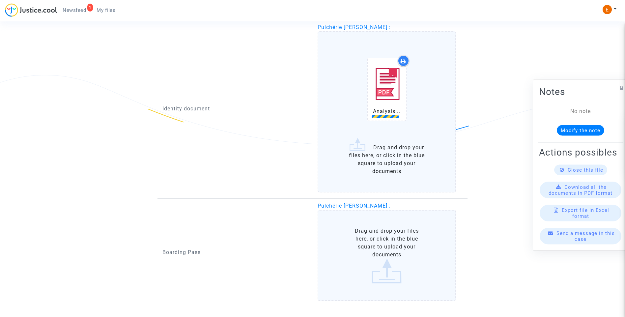
click at [376, 254] on label "Drag and drop your files here, or click in the blue square to upload your docum…" at bounding box center [387, 255] width 139 height 91
click at [0, 0] on input "Drag and drop your files here, or click in the blue square to upload your docum…" at bounding box center [0, 0] width 0 height 0
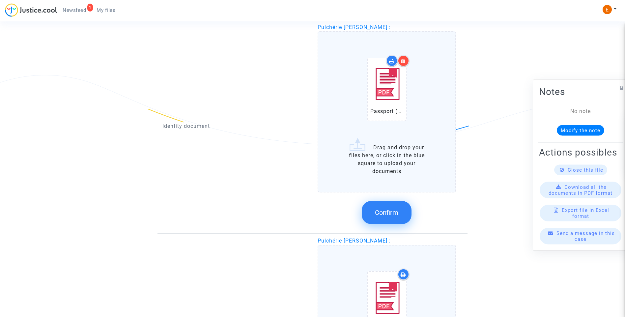
click at [391, 208] on button "Confirm" at bounding box center [387, 212] width 50 height 23
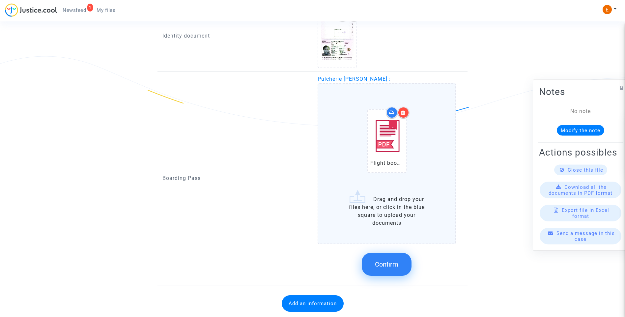
scroll to position [487, 0]
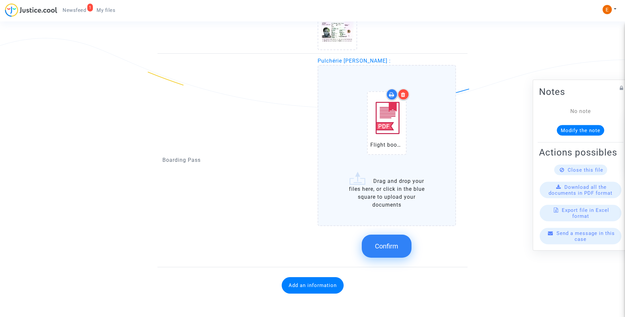
click at [388, 244] on span "Confirm" at bounding box center [386, 246] width 23 height 8
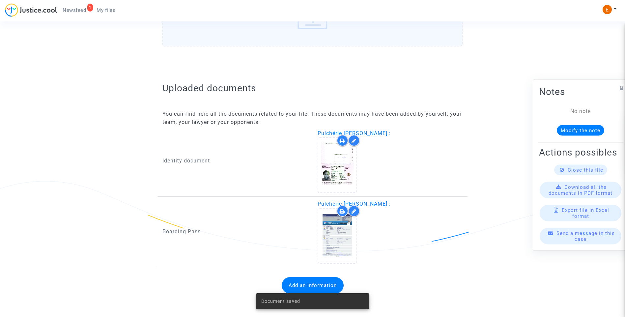
scroll to position [344, 0]
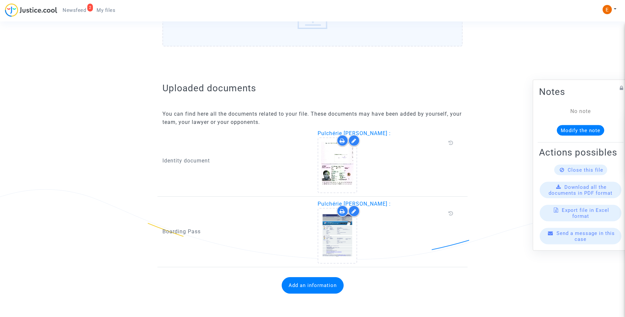
click at [314, 290] on button "Add an information" at bounding box center [313, 285] width 62 height 16
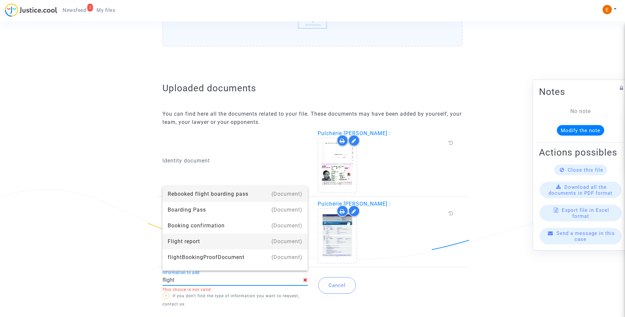
click at [192, 239] on div "Flight report" at bounding box center [235, 242] width 135 height 16
type input "Flight report"
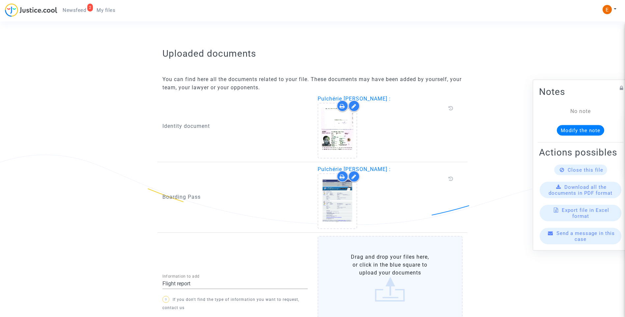
scroll to position [424, 0]
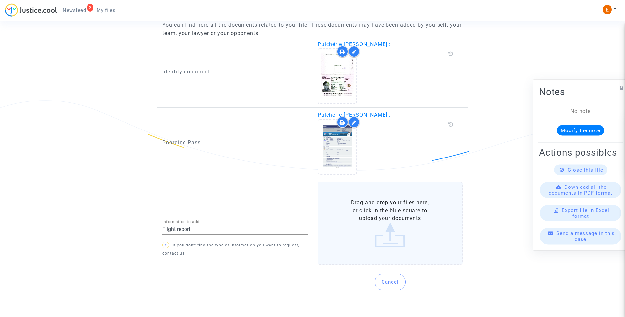
click at [376, 225] on label "Drag and drop your files here, or click in the blue square to upload your docum…" at bounding box center [390, 223] width 145 height 83
click at [0, 0] on input "Drag and drop your files here, or click in the blue square to upload your docum…" at bounding box center [0, 0] width 0 height 0
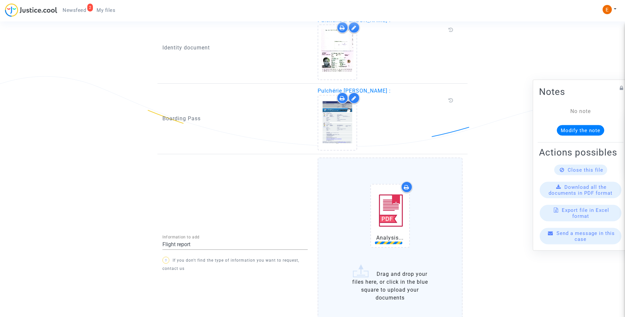
scroll to position [490, 0]
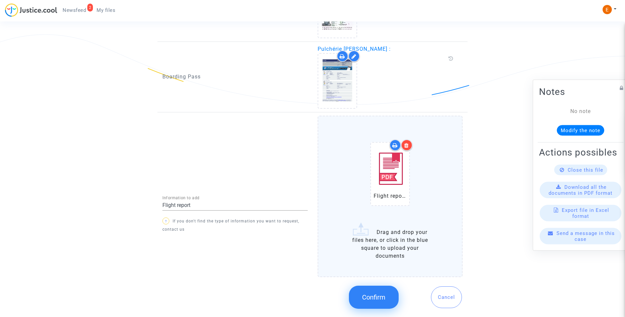
click at [386, 301] on span "Confirm" at bounding box center [373, 297] width 23 height 8
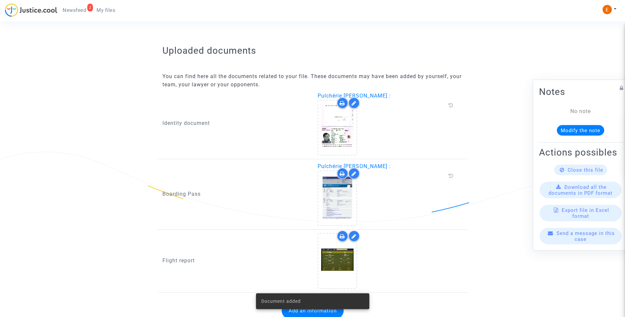
scroll to position [398, 0]
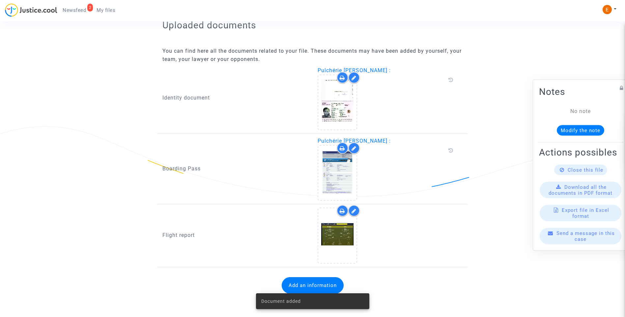
click at [76, 10] on span "Newsfeed" at bounding box center [74, 10] width 23 height 6
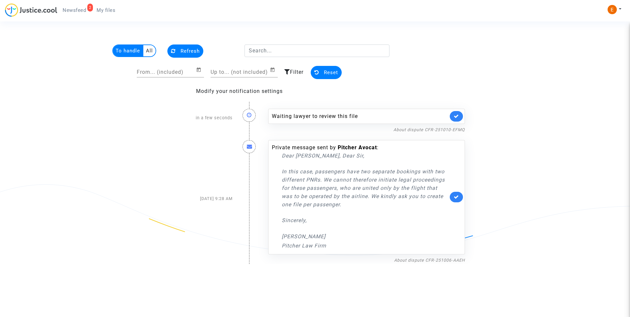
click at [453, 117] on link at bounding box center [456, 116] width 13 height 11
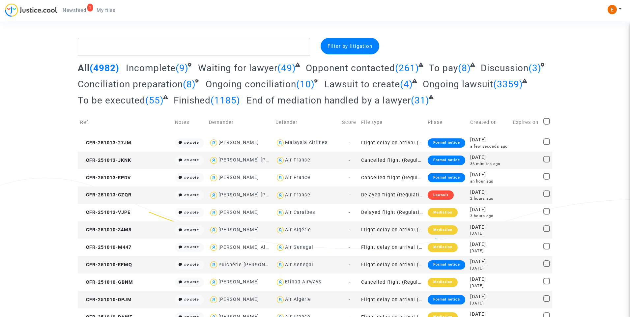
drag, startPoint x: 156, startPoint y: 57, endPoint x: 154, endPoint y: 65, distance: 7.7
click at [154, 65] on span "Incomplete" at bounding box center [151, 68] width 50 height 11
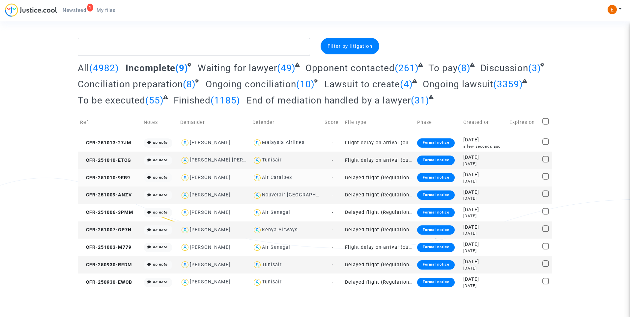
click at [425, 178] on div "Formal notice" at bounding box center [435, 177] width 37 height 9
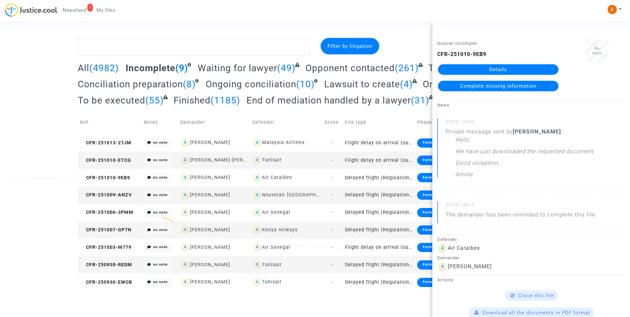
click at [484, 75] on link "Details" at bounding box center [498, 69] width 121 height 11
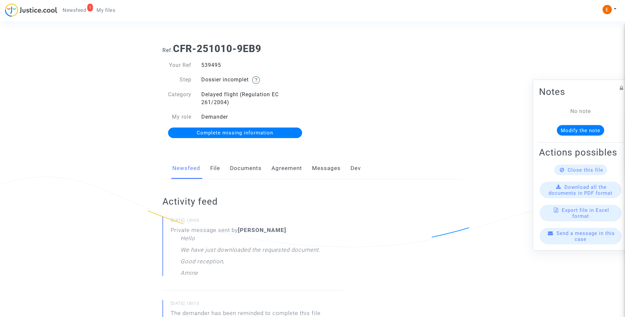
click at [212, 65] on div "539495" at bounding box center [255, 65] width 116 height 8
copy div "539495"
click at [241, 167] on link "Documents" at bounding box center [246, 169] width 32 height 22
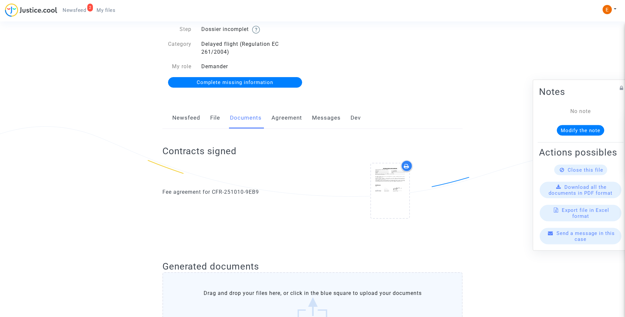
scroll to position [33, 0]
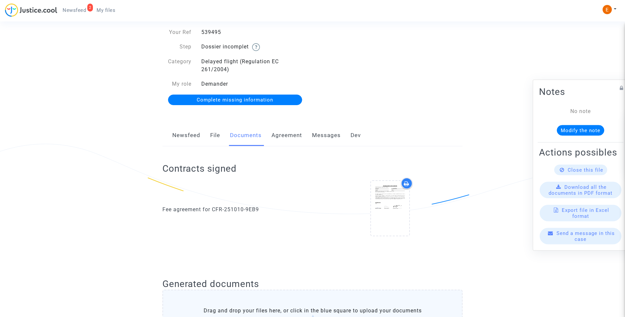
click at [186, 135] on link "Newsfeed" at bounding box center [186, 136] width 28 height 22
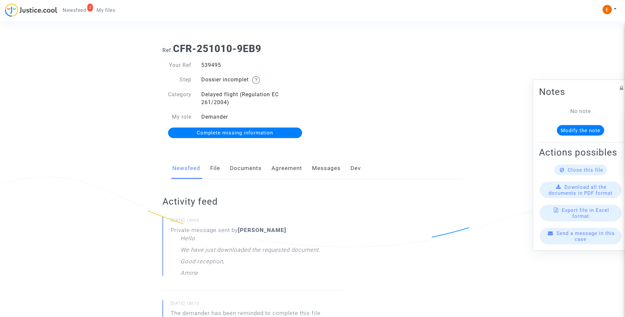
click at [241, 171] on link "Documents" at bounding box center [246, 169] width 32 height 22
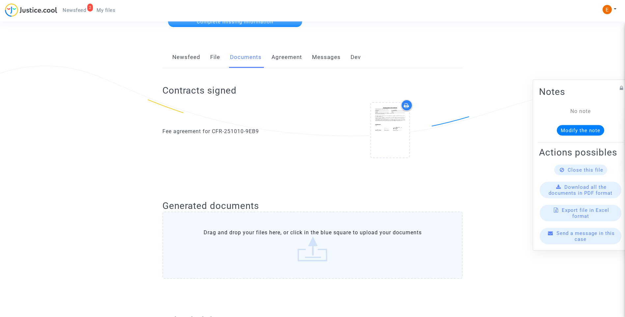
scroll to position [33, 0]
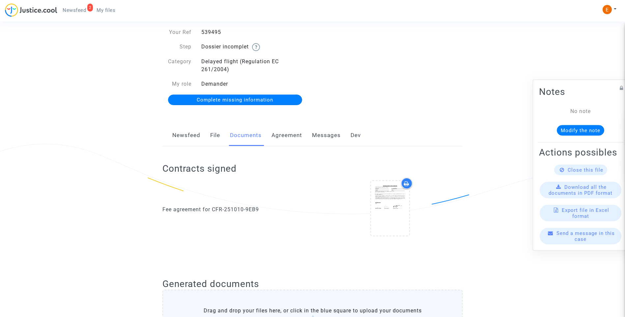
click at [213, 101] on span "Complete missing information" at bounding box center [235, 100] width 76 height 6
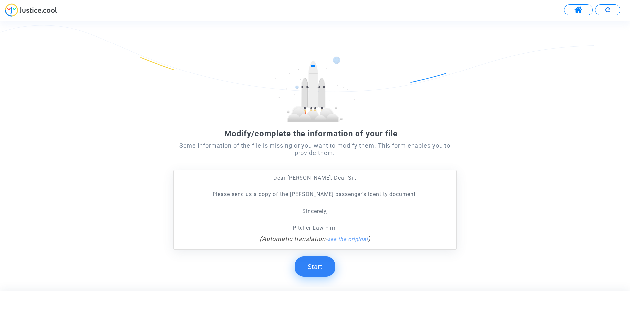
click at [322, 270] on button "Start" at bounding box center [315, 267] width 41 height 20
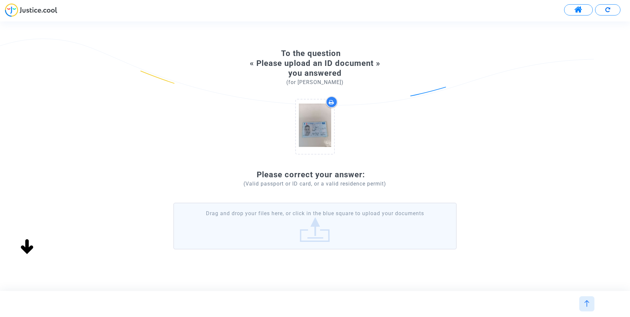
click at [342, 231] on label "Drag and drop your files here, or click in the blue square to upload your docum…" at bounding box center [315, 226] width 284 height 47
click at [0, 0] on input "Drag and drop your files here, or click in the blue square to upload your docum…" at bounding box center [0, 0] width 0 height 0
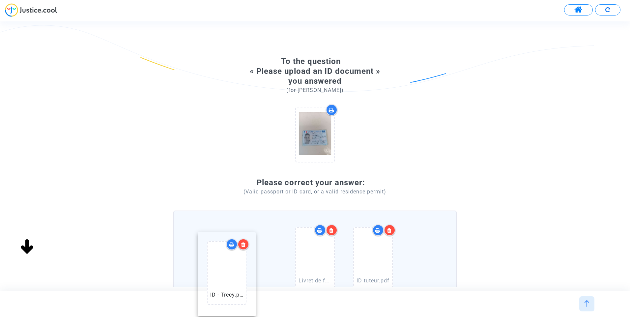
drag, startPoint x: 374, startPoint y: 251, endPoint x: 223, endPoint y: 260, distance: 151.0
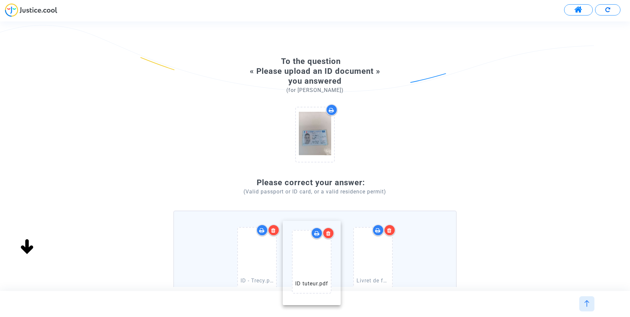
drag, startPoint x: 377, startPoint y: 254, endPoint x: 316, endPoint y: 256, distance: 61.3
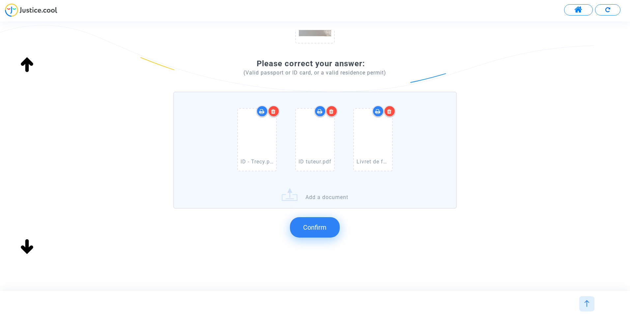
scroll to position [120, 0]
click at [333, 228] on button "Confirm" at bounding box center [315, 226] width 50 height 20
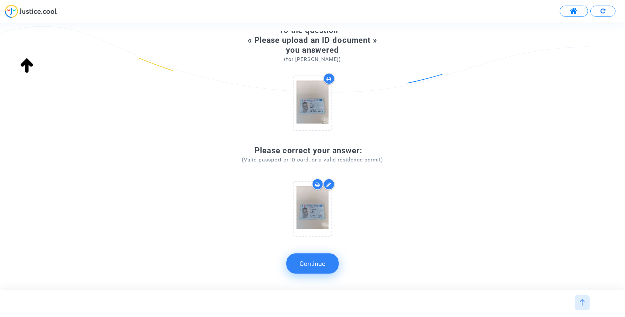
scroll to position [32, 0]
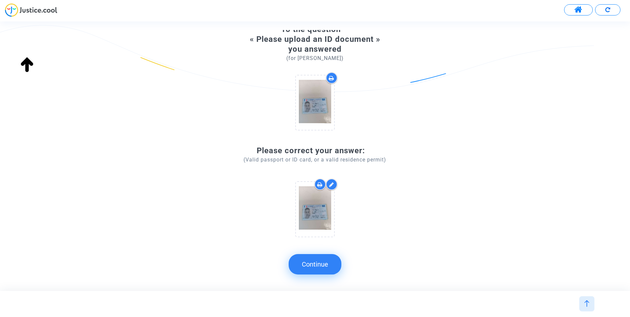
click at [321, 267] on button "Continue" at bounding box center [315, 264] width 53 height 20
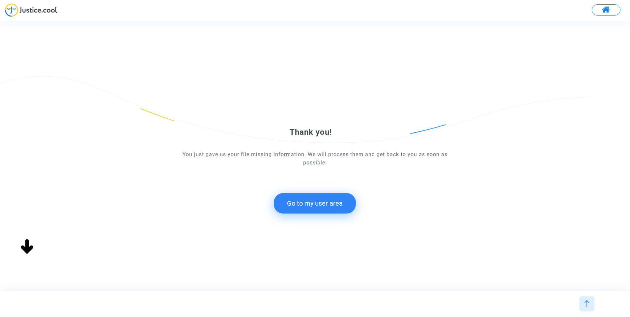
click at [310, 210] on button "Go to my user area" at bounding box center [315, 203] width 82 height 20
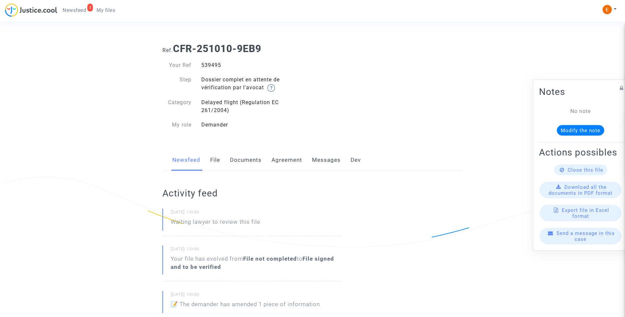
click at [85, 12] on span "Newsfeed" at bounding box center [74, 10] width 23 height 6
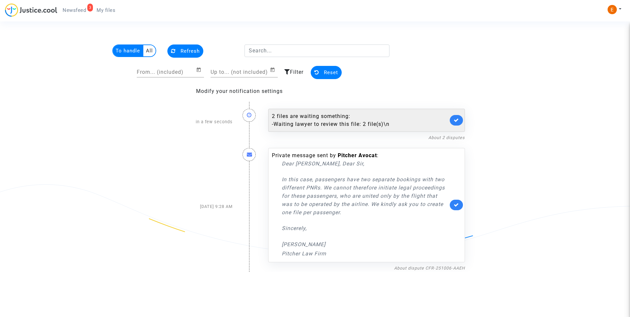
click at [462, 119] on link at bounding box center [456, 120] width 13 height 11
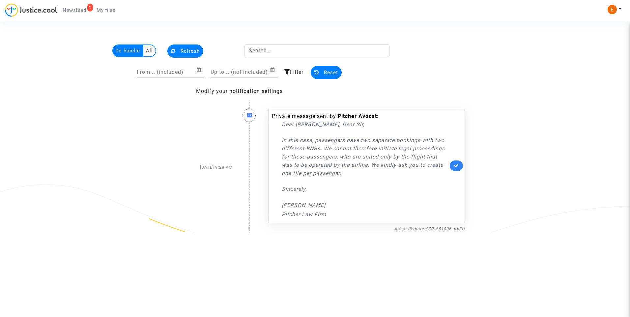
click at [113, 12] on span "My files" at bounding box center [106, 10] width 19 height 6
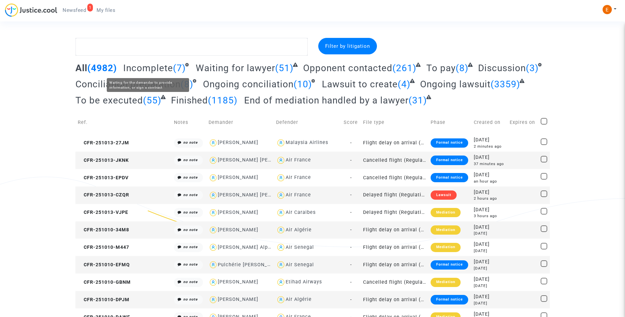
click at [143, 71] on span "Incomplete" at bounding box center [148, 68] width 50 height 11
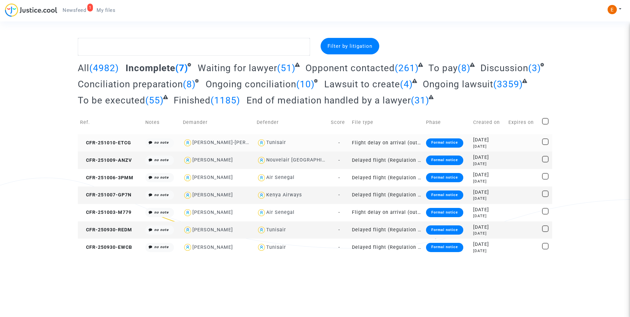
click at [445, 143] on div "Formal notice" at bounding box center [444, 142] width 37 height 9
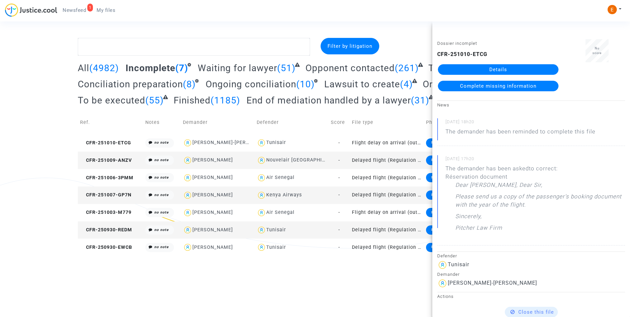
click at [484, 68] on link "Details" at bounding box center [498, 69] width 121 height 11
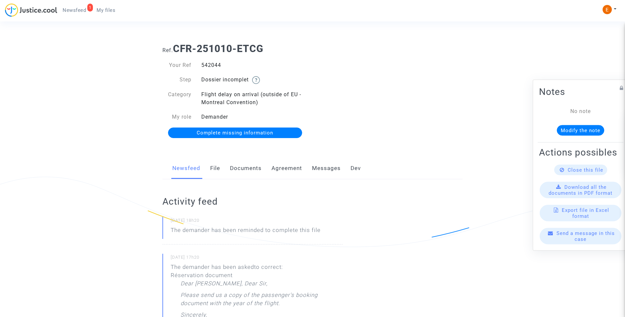
click at [208, 65] on div "542044" at bounding box center [255, 65] width 116 height 8
copy div "542044"
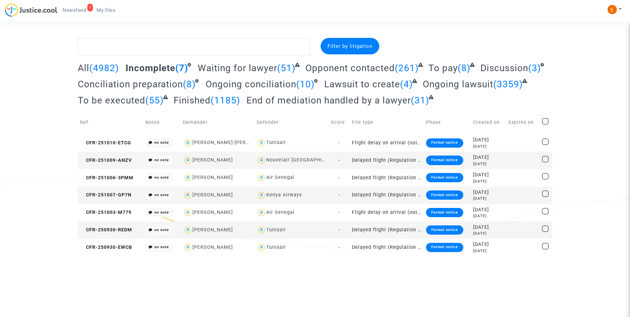
click at [438, 161] on div "Formal notice" at bounding box center [444, 160] width 37 height 9
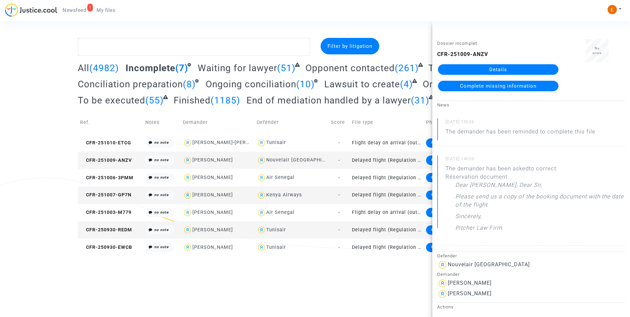
click at [481, 72] on link "Details" at bounding box center [498, 69] width 121 height 11
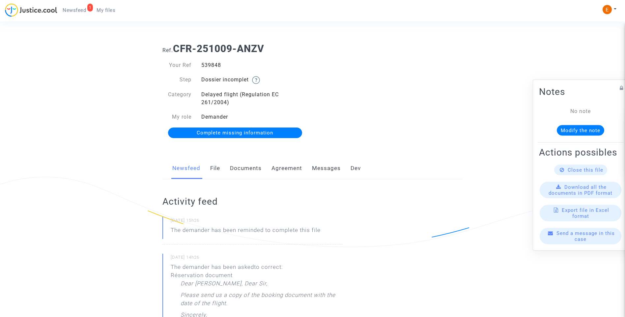
click at [210, 67] on div "539848" at bounding box center [255, 65] width 116 height 8
copy div "539848"
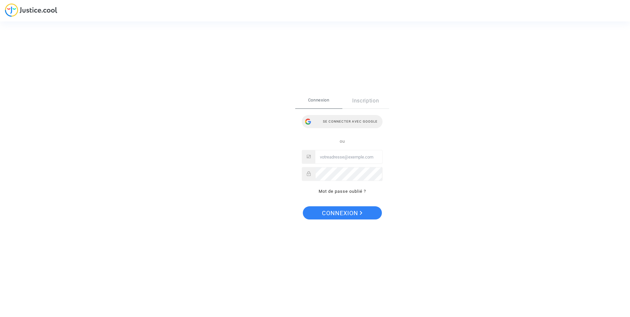
click at [348, 124] on div "Se connecter avec Google" at bounding box center [342, 121] width 81 height 13
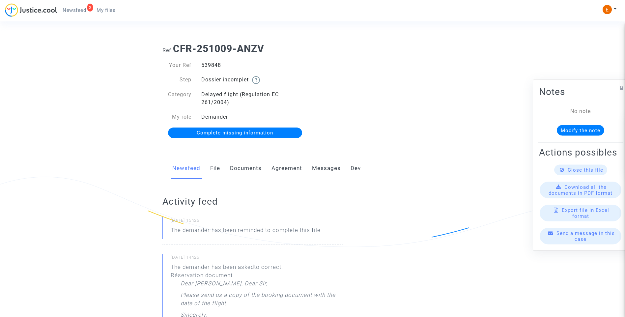
click at [110, 10] on span "My files" at bounding box center [106, 10] width 19 height 6
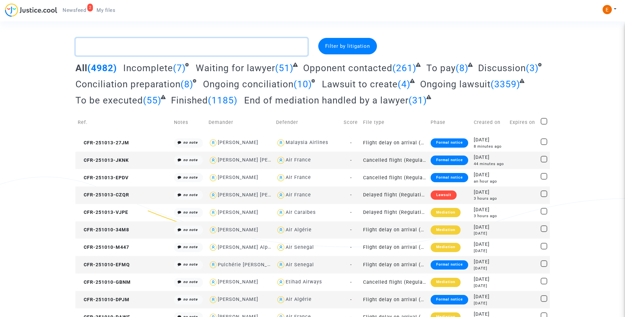
paste textarea "Ahlinvi"
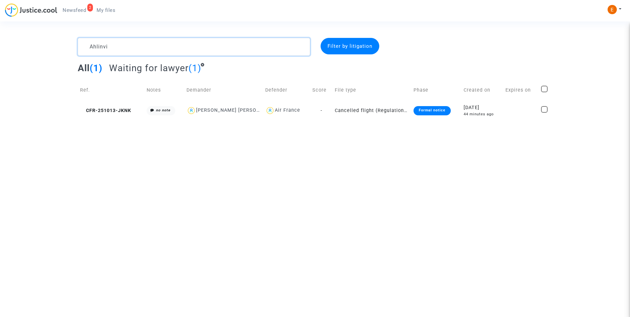
type textarea "Ahlinvi"
click at [85, 9] on span "Newsfeed" at bounding box center [74, 10] width 23 height 6
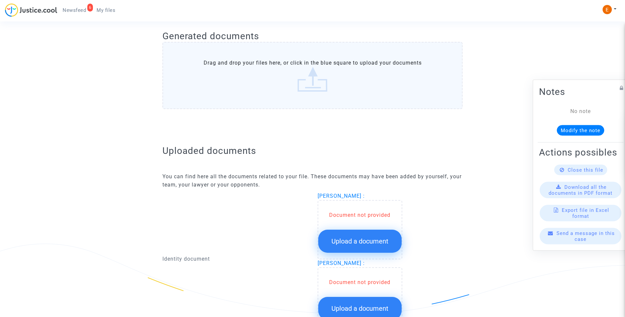
scroll to position [396, 0]
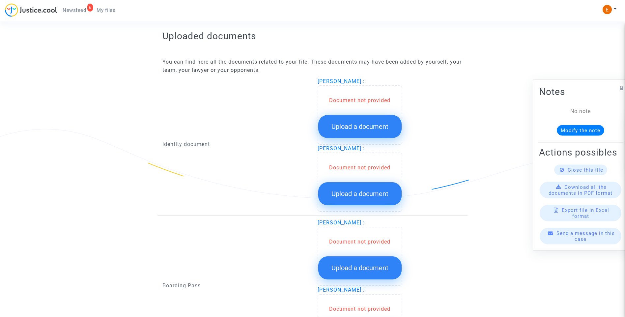
click at [353, 131] on button "Upload a document" at bounding box center [360, 126] width 83 height 23
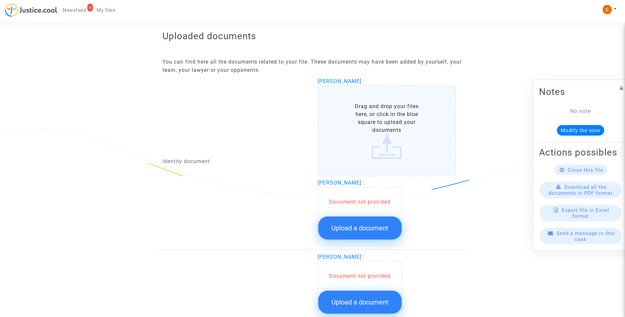
click at [370, 222] on button "Upload a document" at bounding box center [360, 228] width 83 height 23
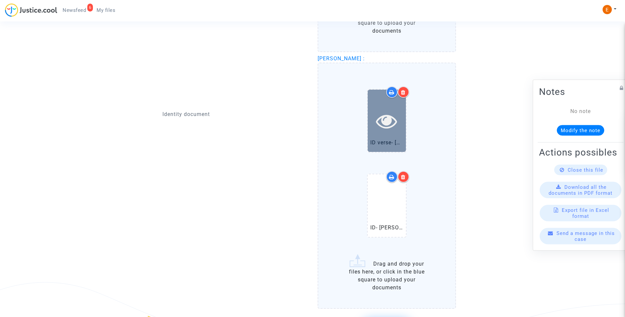
scroll to position [593, 0]
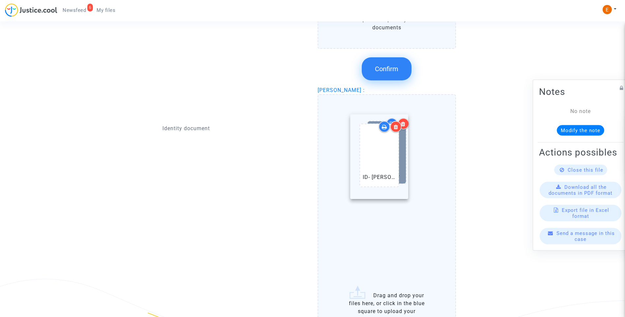
drag, startPoint x: 390, startPoint y: 249, endPoint x: 382, endPoint y: 167, distance: 81.8
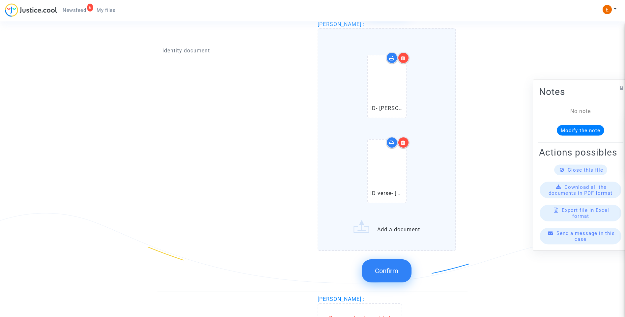
click at [398, 274] on span "Confirm" at bounding box center [386, 271] width 23 height 8
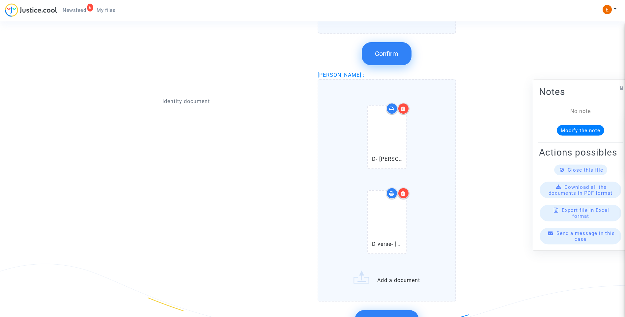
scroll to position [495, 0]
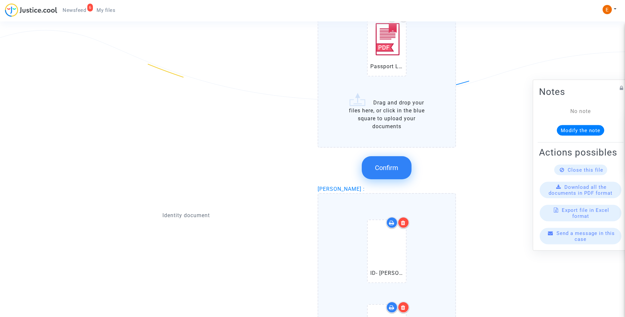
click at [390, 169] on span "Confirm" at bounding box center [386, 168] width 23 height 8
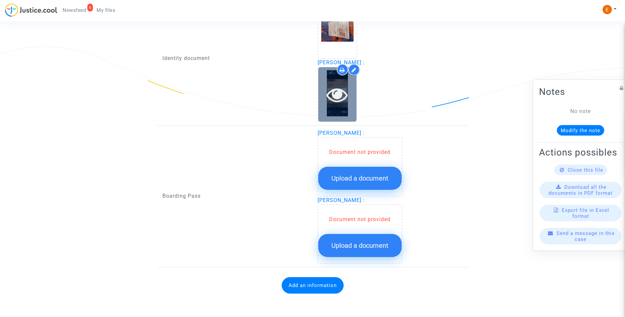
scroll to position [478, 0]
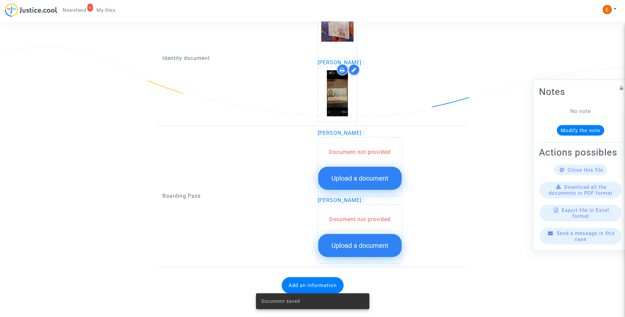
click at [369, 186] on button "Upload a document" at bounding box center [360, 178] width 83 height 23
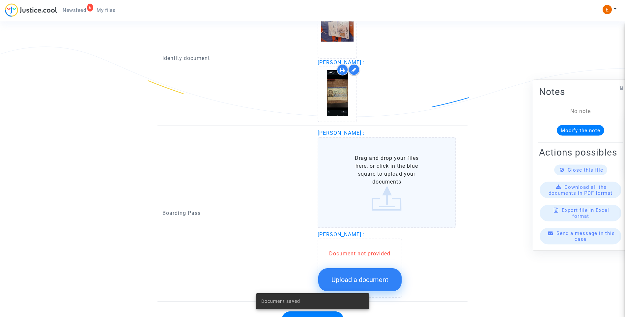
click at [379, 276] on button "Upload a document" at bounding box center [360, 279] width 83 height 23
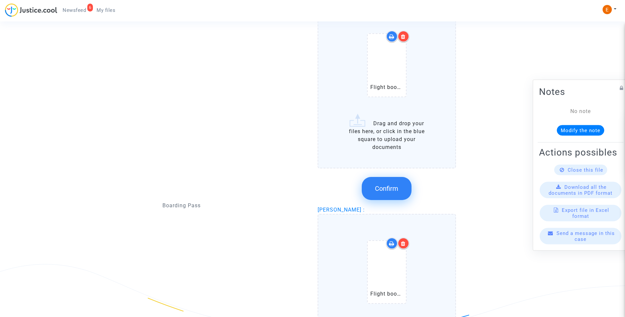
scroll to position [610, 0]
click at [388, 193] on button "Confirm" at bounding box center [387, 186] width 50 height 23
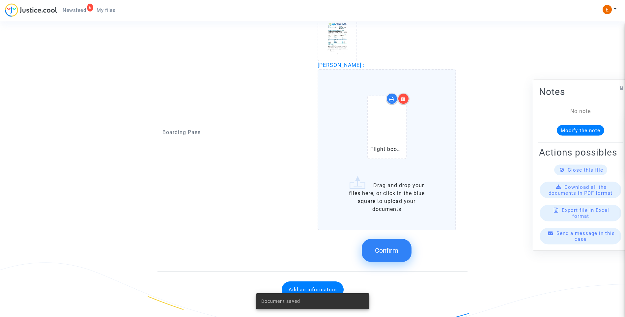
click at [385, 247] on span "Confirm" at bounding box center [386, 251] width 23 height 8
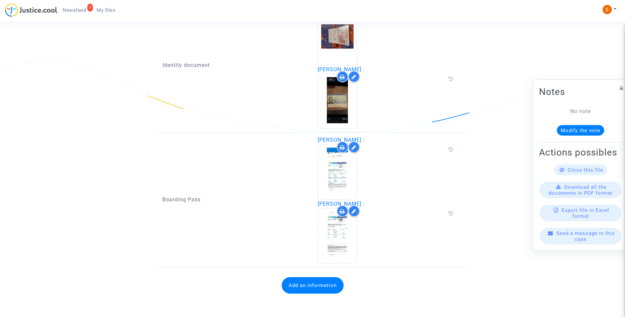
click at [327, 287] on button "Add an information" at bounding box center [313, 285] width 62 height 16
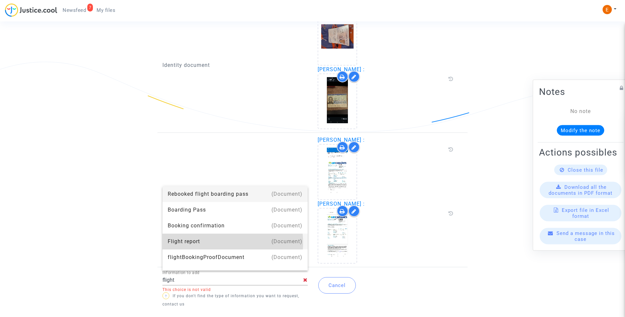
click at [215, 243] on div "Flight report" at bounding box center [235, 242] width 135 height 16
type input "Flight report"
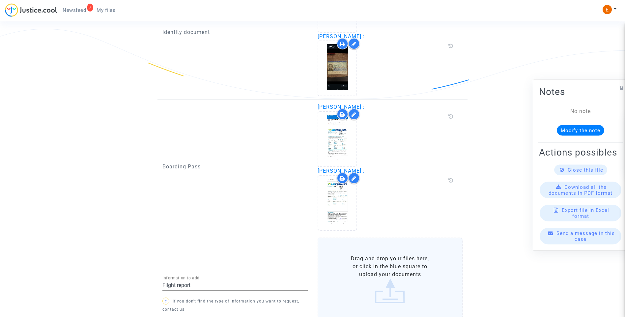
scroll to position [552, 0]
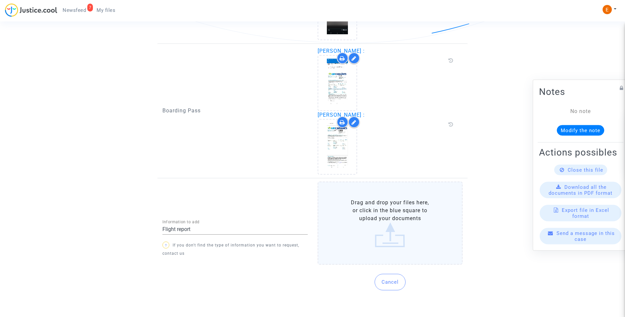
click at [384, 221] on label "Drag and drop your files here, or click in the blue square to upload your docum…" at bounding box center [390, 223] width 145 height 83
click at [0, 0] on input "Drag and drop your files here, or click in the blue square to upload your docum…" at bounding box center [0, 0] width 0 height 0
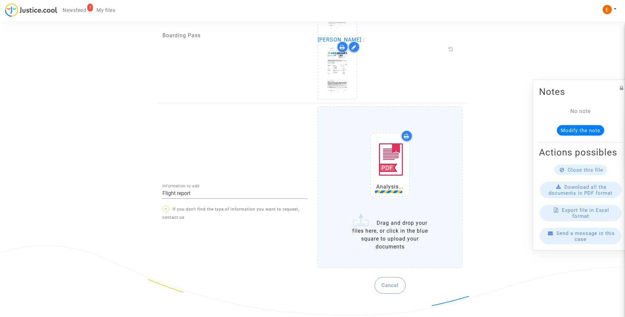
scroll to position [630, 0]
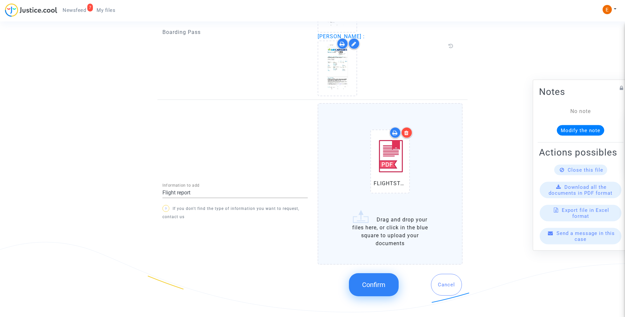
click at [381, 285] on span "Confirm" at bounding box center [373, 285] width 23 height 8
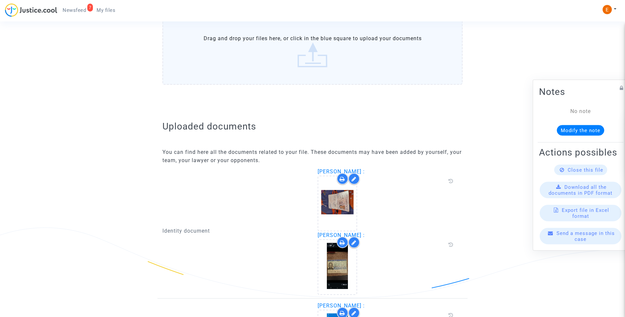
scroll to position [196, 0]
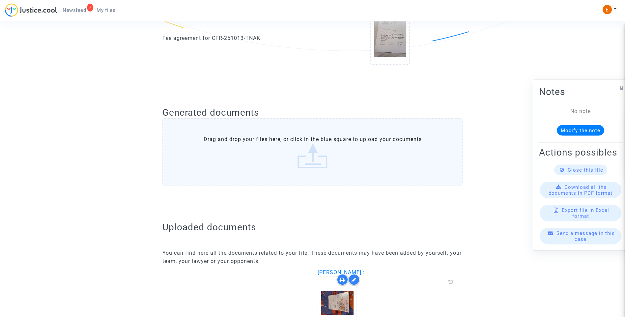
click at [105, 18] on div "7 Newsfeed My files" at bounding box center [63, 12] width 116 height 18
click at [98, 11] on span "My files" at bounding box center [106, 10] width 19 height 6
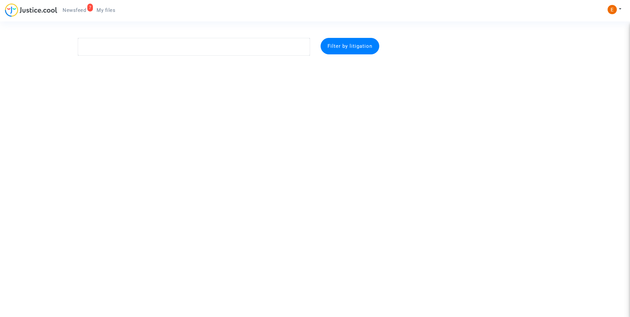
click at [70, 9] on span "Newsfeed" at bounding box center [74, 10] width 23 height 6
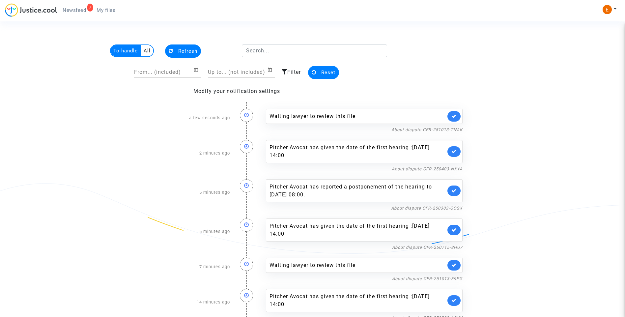
click at [459, 116] on link at bounding box center [454, 116] width 13 height 11
